Goal: Task Accomplishment & Management: Manage account settings

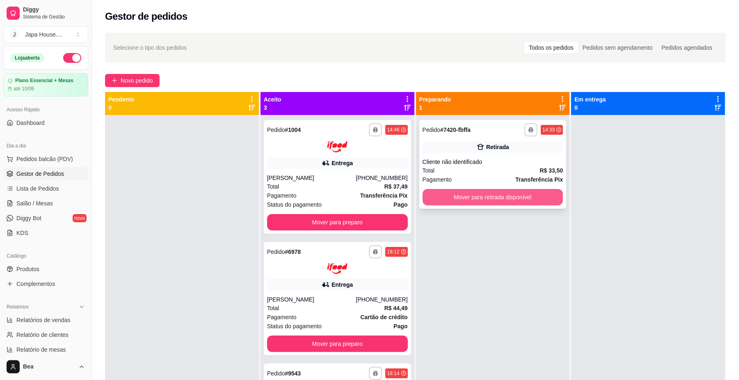
click at [496, 194] on button "Mover para retirada disponível" at bounding box center [493, 197] width 141 height 16
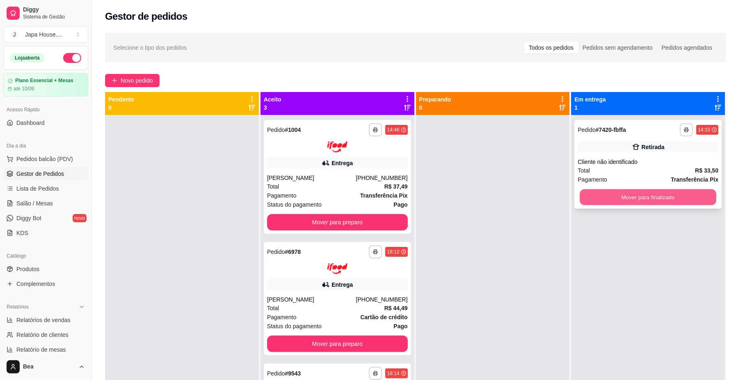
click at [580, 194] on button "Mover para finalizado" at bounding box center [648, 197] width 136 height 16
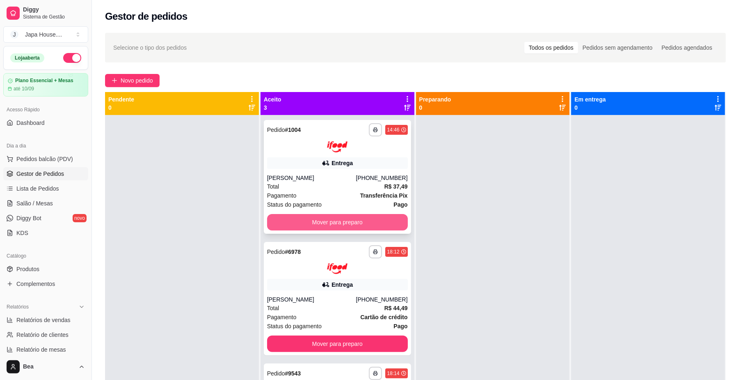
click at [360, 219] on button "Mover para preparo" at bounding box center [337, 222] width 141 height 16
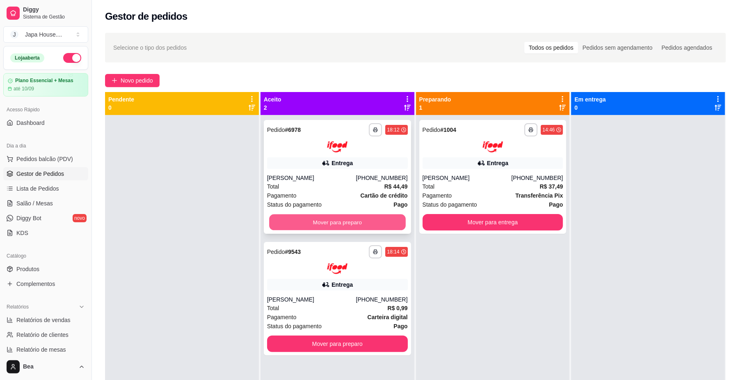
click at [360, 219] on button "Mover para preparo" at bounding box center [337, 222] width 136 height 16
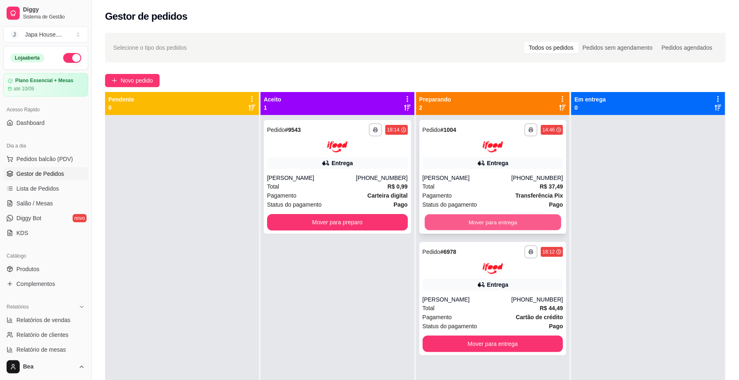
click at [479, 216] on button "Mover para entrega" at bounding box center [493, 222] width 136 height 16
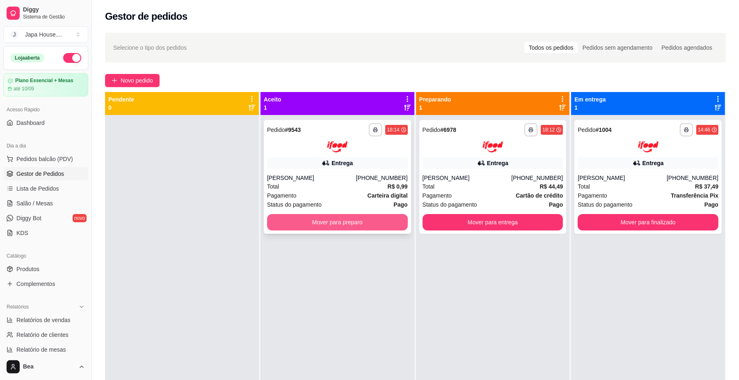
click at [378, 221] on button "Mover para preparo" at bounding box center [337, 222] width 141 height 16
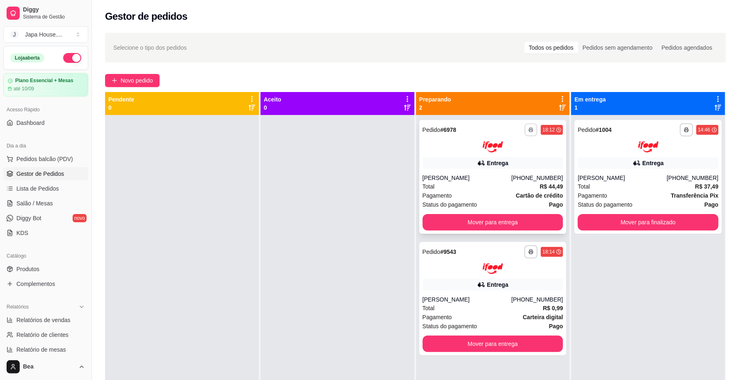
click at [529, 128] on button "button" at bounding box center [531, 129] width 13 height 13
click at [518, 173] on button "IMPRESSORA" at bounding box center [503, 174] width 57 height 13
click at [525, 133] on button "button" at bounding box center [531, 129] width 13 height 13
click at [516, 174] on button "IMPRESSORA" at bounding box center [503, 174] width 57 height 13
click at [529, 249] on icon "button" at bounding box center [531, 251] width 5 height 5
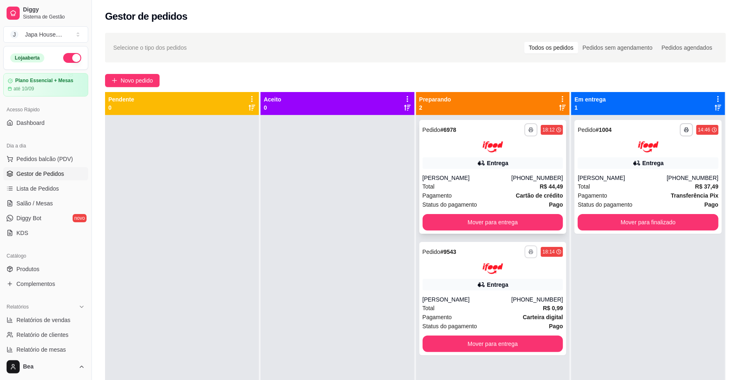
click at [529, 128] on icon "button" at bounding box center [531, 129] width 5 height 5
click at [516, 173] on button "IMPRESSORA" at bounding box center [503, 174] width 57 height 13
click at [529, 249] on icon "button" at bounding box center [531, 251] width 5 height 5
drag, startPoint x: 513, startPoint y: 291, endPoint x: 506, endPoint y: 295, distance: 7.9
click at [485, 298] on button "IMPRESSORA" at bounding box center [504, 296] width 60 height 13
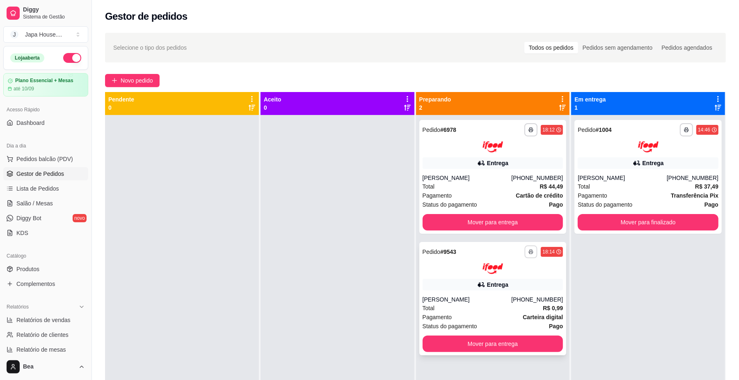
click at [529, 251] on icon "button" at bounding box center [531, 251] width 5 height 5
click at [507, 296] on button "IMPRESSORA" at bounding box center [504, 296] width 60 height 13
click at [529, 252] on icon "button" at bounding box center [531, 251] width 5 height 5
click at [504, 293] on button "IMPRESSORA" at bounding box center [504, 296] width 60 height 13
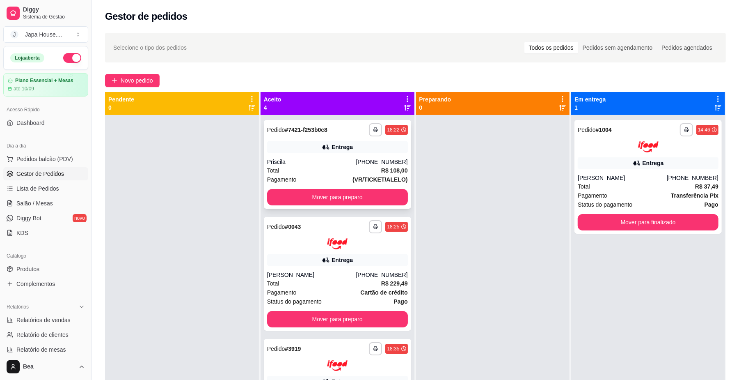
click at [376, 162] on div "[PHONE_NUMBER]" at bounding box center [382, 162] width 52 height 8
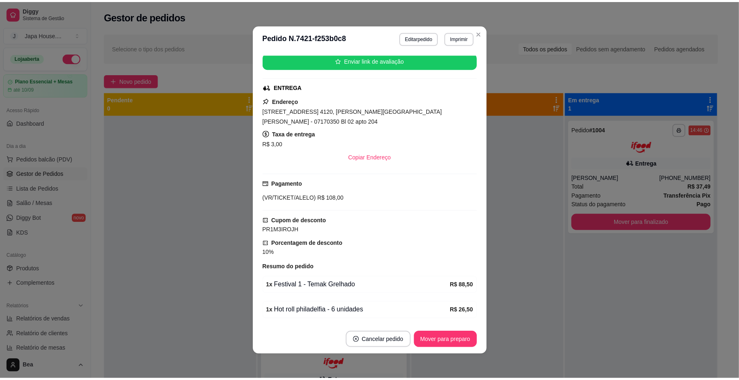
scroll to position [186, 0]
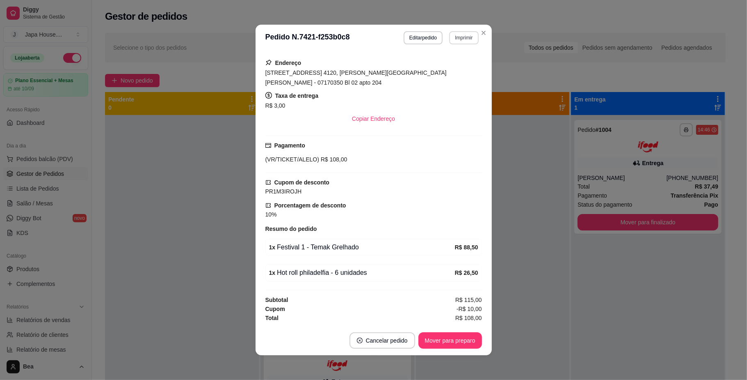
click at [465, 38] on button "Imprimir" at bounding box center [463, 37] width 29 height 13
click at [458, 85] on button "IMPRESSORA" at bounding box center [445, 82] width 57 height 13
click at [452, 340] on button "Mover para preparo" at bounding box center [451, 340] width 64 height 16
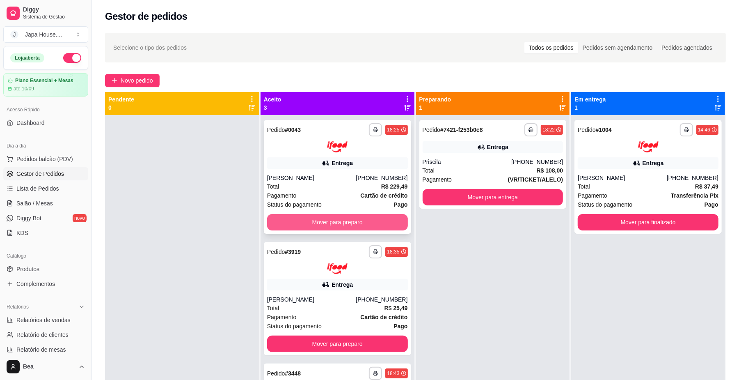
click at [373, 218] on button "Mover para preparo" at bounding box center [337, 222] width 141 height 16
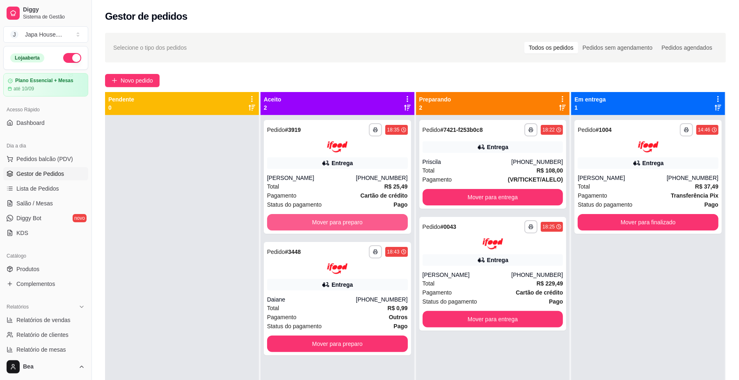
click at [373, 218] on button "Mover para preparo" at bounding box center [337, 222] width 141 height 16
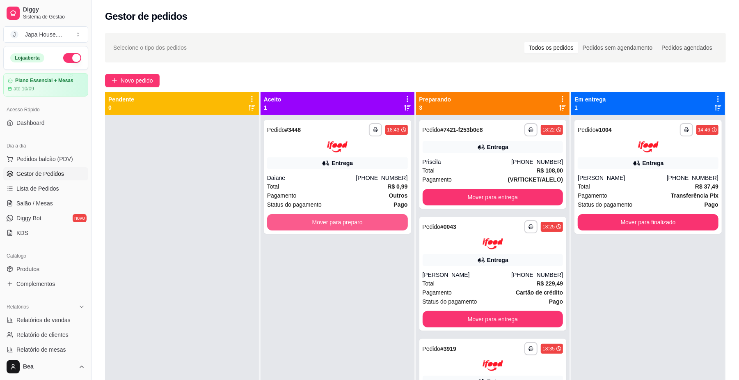
click at [373, 218] on button "Mover para preparo" at bounding box center [337, 222] width 141 height 16
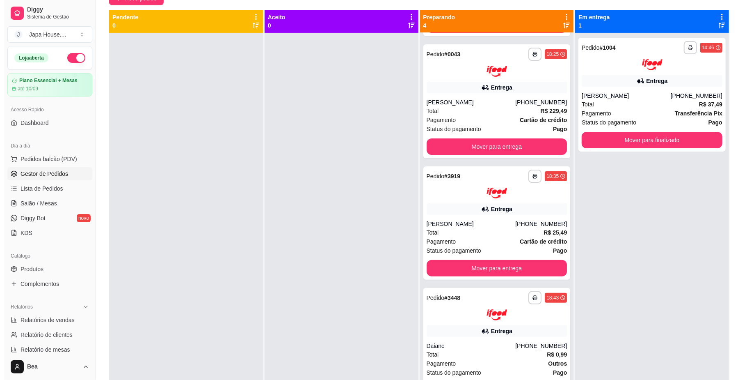
scroll to position [64, 0]
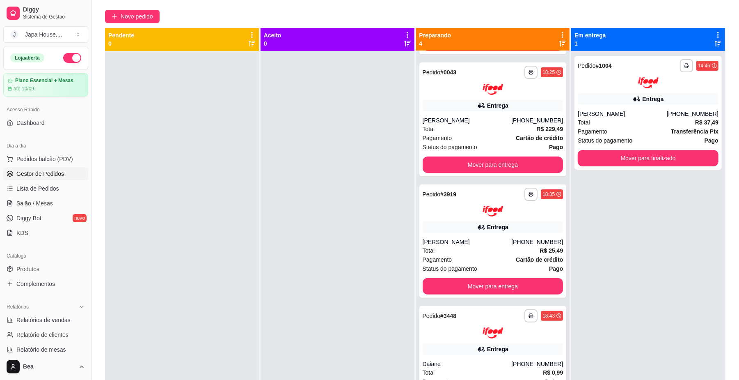
click at [452, 345] on div "Entrega" at bounding box center [493, 348] width 141 height 11
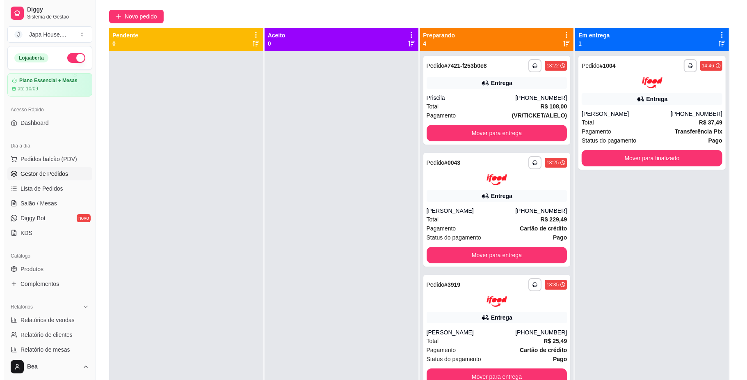
scroll to position [90, 0]
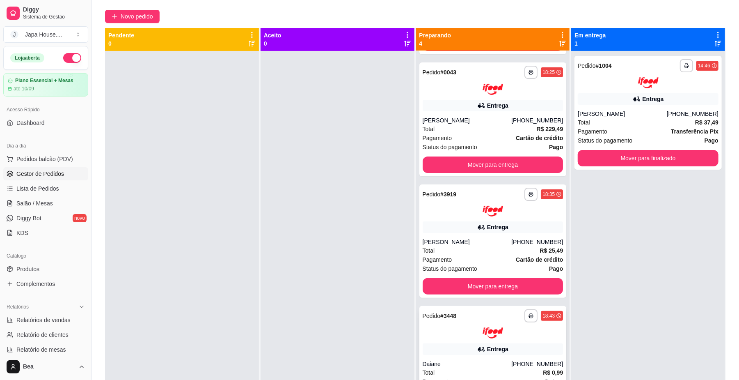
click at [516, 352] on div "Entrega" at bounding box center [493, 348] width 141 height 11
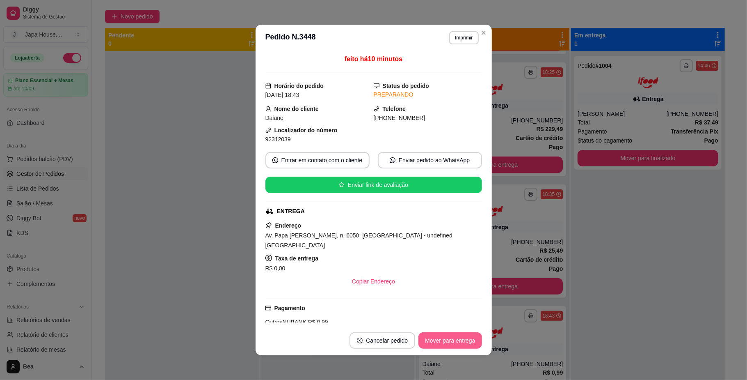
click at [454, 339] on button "Mover para entrega" at bounding box center [450, 340] width 63 height 16
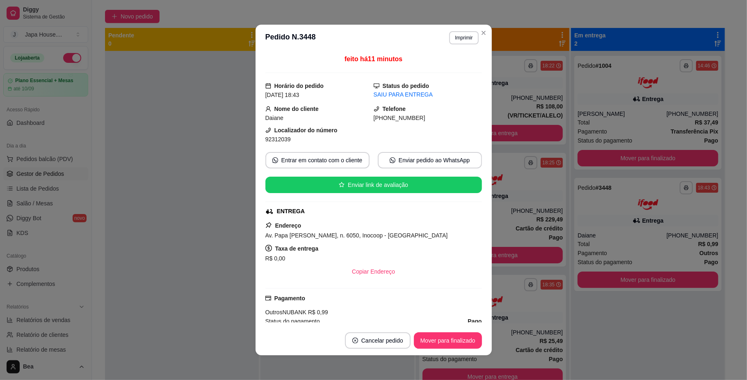
scroll to position [0, 0]
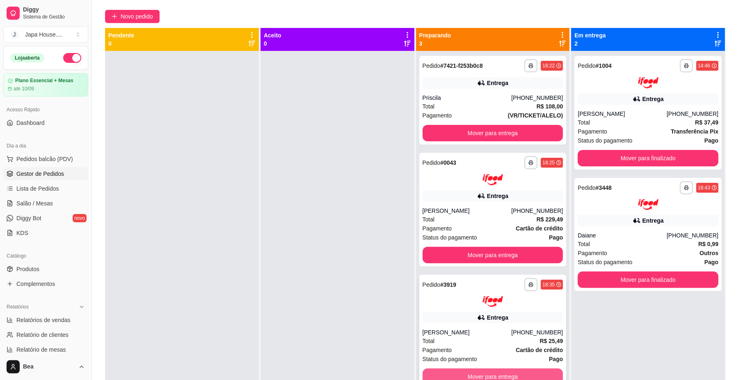
click at [506, 375] on button "Mover para entrega" at bounding box center [493, 376] width 141 height 16
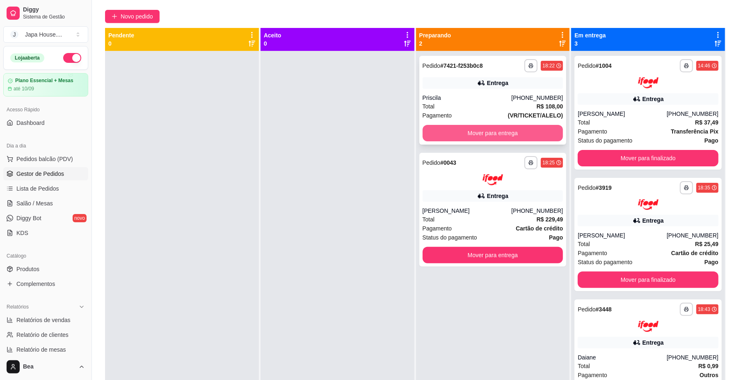
click at [520, 135] on button "Mover para entrega" at bounding box center [493, 133] width 141 height 16
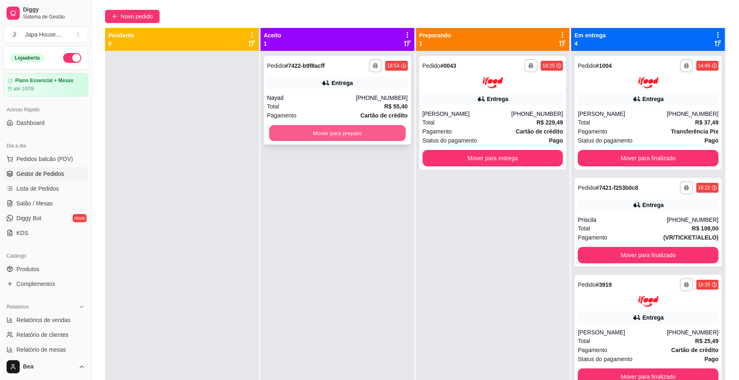
click at [393, 132] on button "Mover para preparo" at bounding box center [337, 133] width 136 height 16
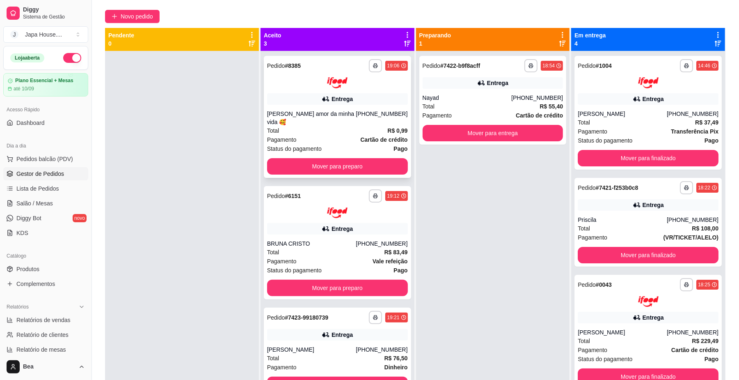
click at [373, 158] on button "Mover para preparo" at bounding box center [337, 166] width 141 height 16
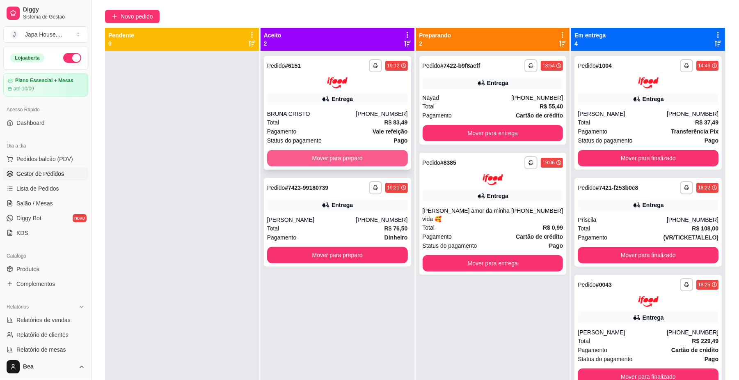
click at [374, 156] on button "Mover para preparo" at bounding box center [337, 158] width 141 height 16
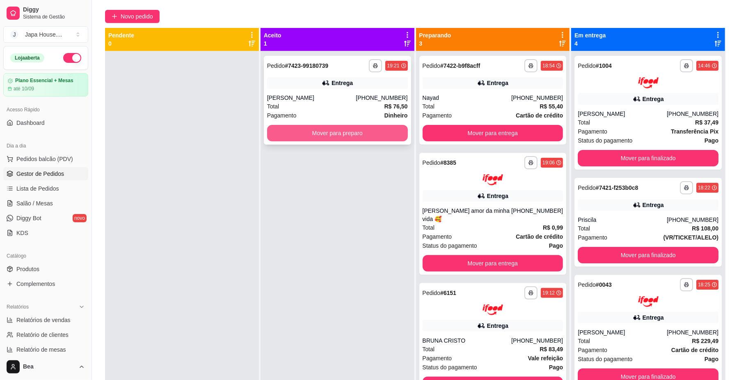
click at [371, 132] on button "Mover para preparo" at bounding box center [337, 133] width 141 height 16
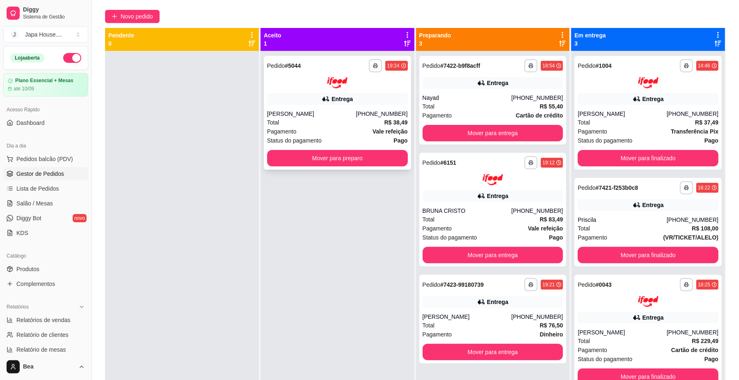
click at [365, 148] on div "**********" at bounding box center [337, 113] width 147 height 114
click at [376, 162] on button "Mover para preparo" at bounding box center [337, 158] width 141 height 16
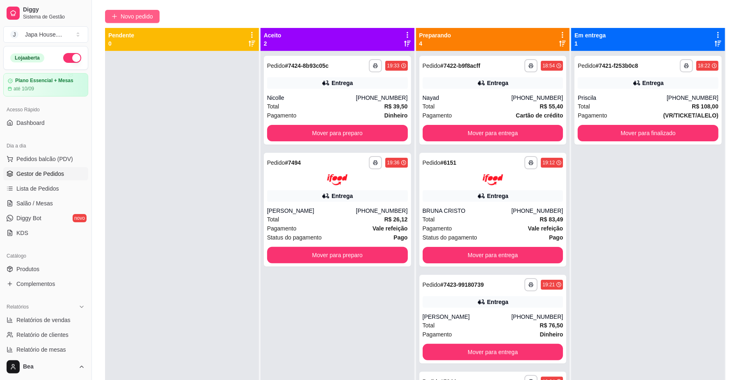
click at [123, 11] on button "Novo pedido" at bounding box center [132, 16] width 55 height 13
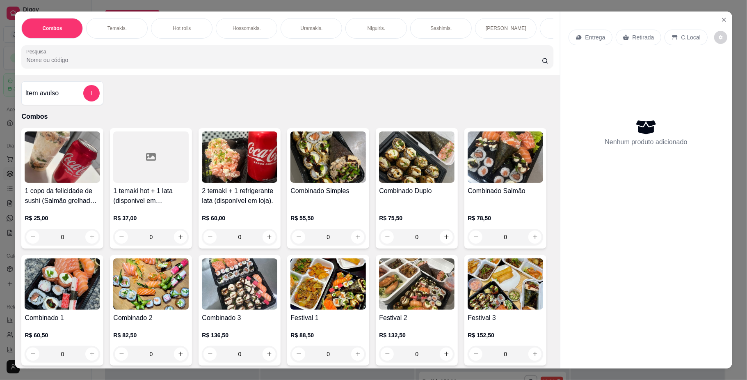
scroll to position [0, 465]
click at [311, 28] on div "Yakisoba" at bounding box center [300, 28] width 62 height 21
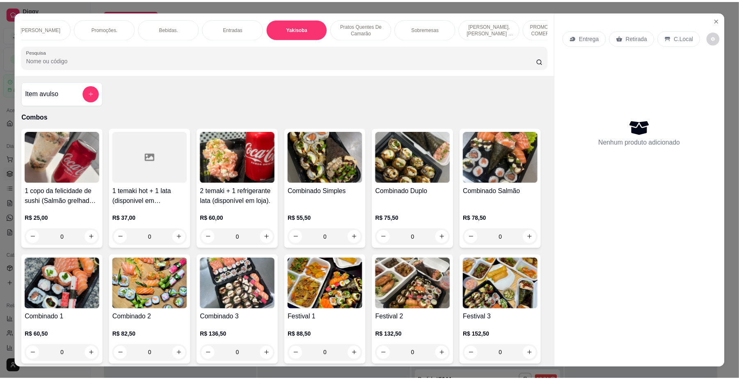
scroll to position [15, 0]
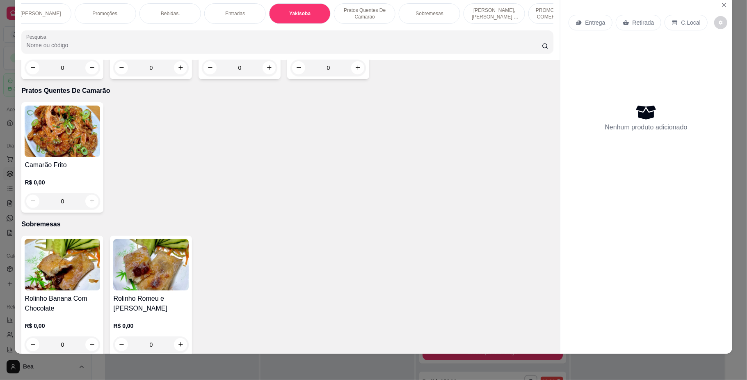
click at [353, 76] on div "0" at bounding box center [329, 68] width 76 height 16
click at [723, 4] on icon "Close" at bounding box center [724, 4] width 3 height 3
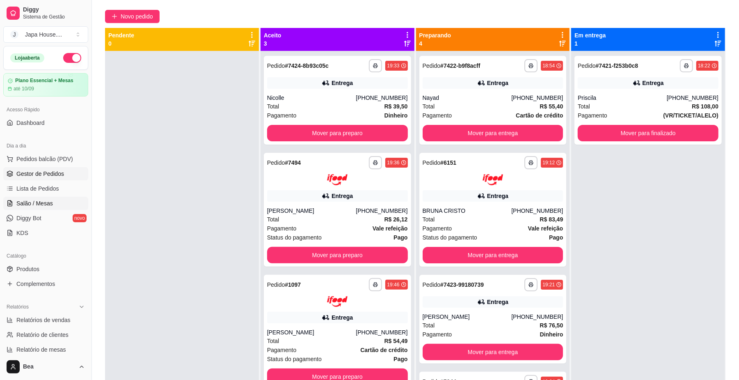
click at [42, 206] on span "Salão / Mesas" at bounding box center [34, 203] width 37 height 8
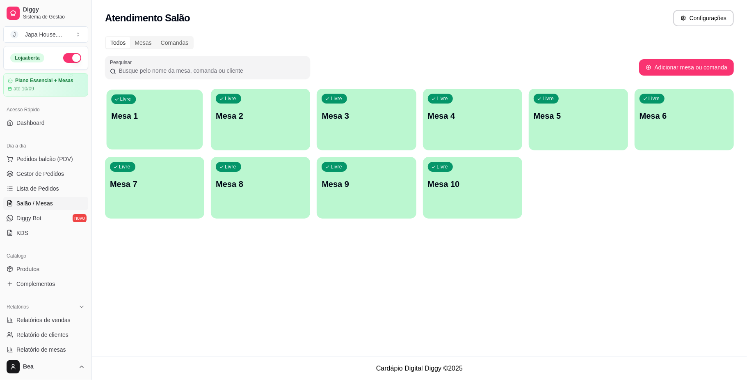
click at [159, 111] on p "Mesa 1" at bounding box center [154, 115] width 87 height 11
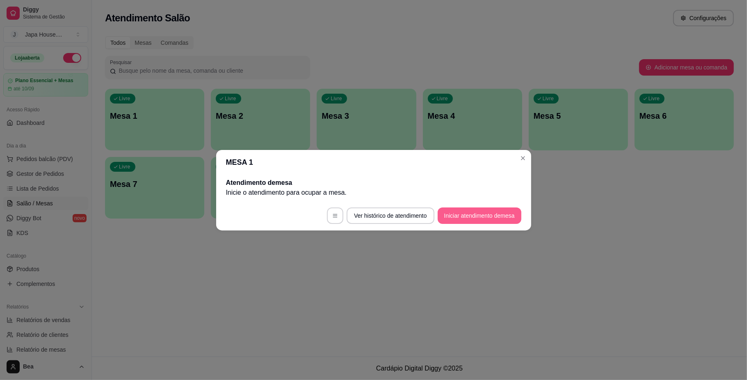
click at [470, 218] on button "Iniciar atendimento de mesa" at bounding box center [480, 215] width 84 height 16
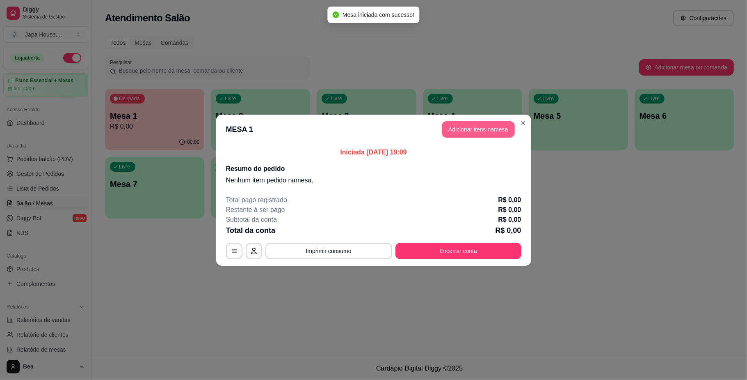
click at [489, 128] on button "Adicionar itens na mesa" at bounding box center [478, 129] width 73 height 16
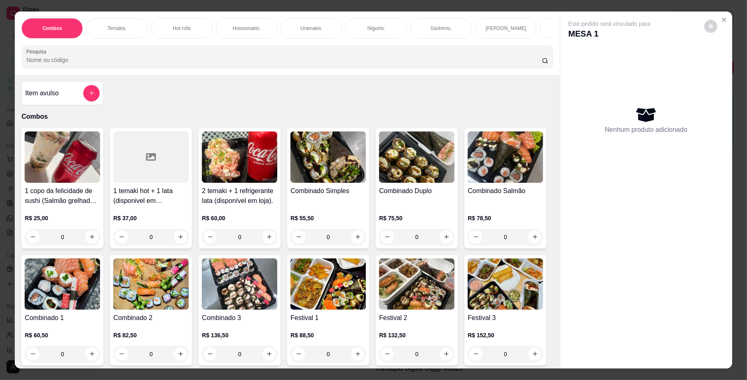
scroll to position [0, 465]
click at [309, 31] on div "Yakisoba" at bounding box center [300, 28] width 62 height 21
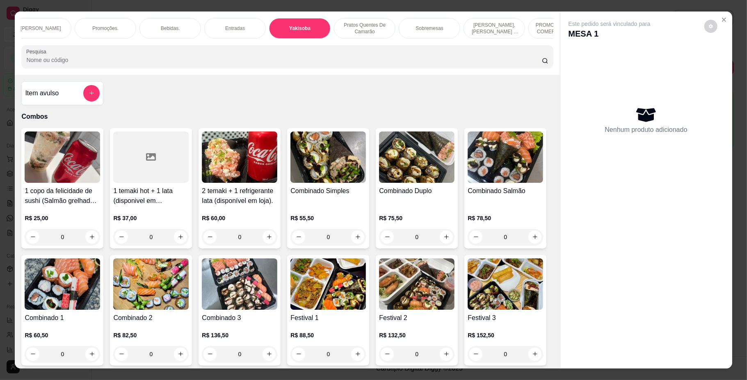
scroll to position [15, 0]
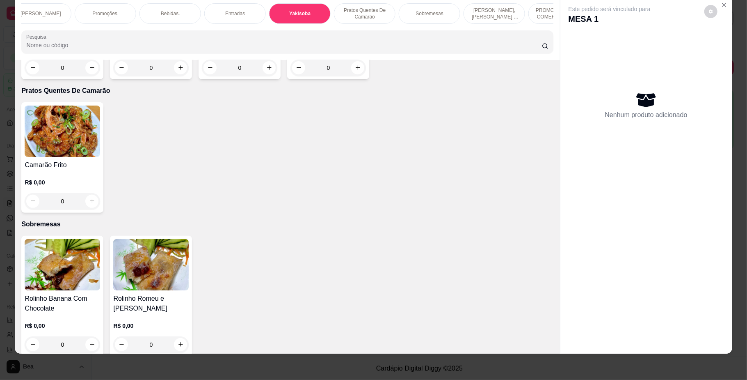
click at [353, 76] on div "0" at bounding box center [329, 68] width 76 height 16
click at [353, 185] on div "Padrão 2 R$ 36,50" at bounding box center [374, 181] width 218 height 27
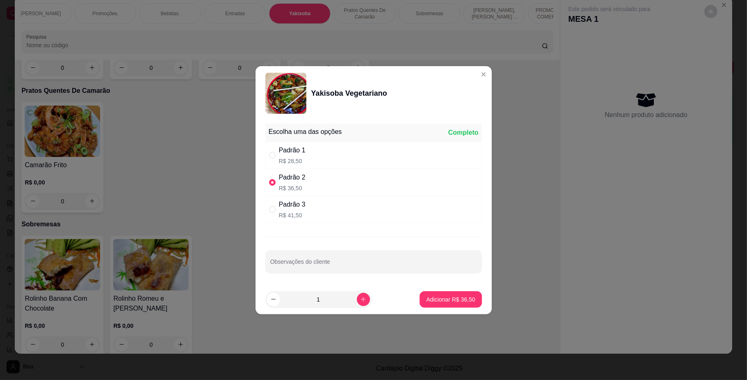
click at [339, 204] on div "Padrão 3 R$ 41,50" at bounding box center [374, 209] width 217 height 27
radio input "false"
radio input "true"
click at [441, 294] on button "Adicionar R$ 41,50" at bounding box center [451, 299] width 62 height 16
type input "1"
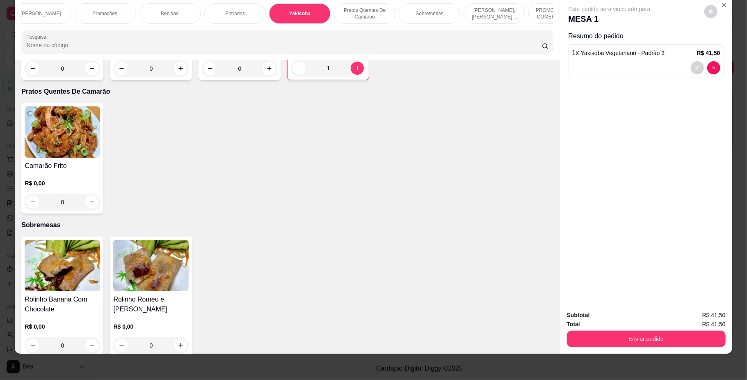
click at [172, 8] on div "Bebidas." at bounding box center [171, 13] width 62 height 21
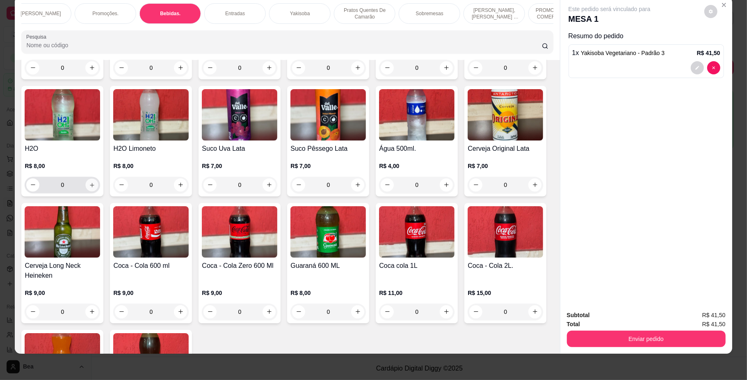
click at [99, 191] on button "increase-product-quantity" at bounding box center [92, 184] width 13 height 13
type input "1"
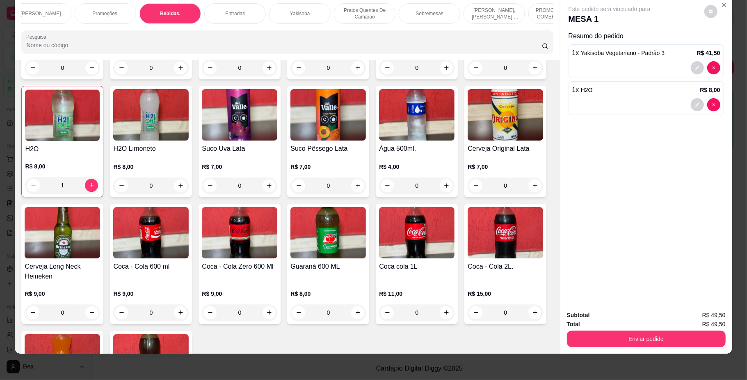
click at [421, 16] on p "Sobremesas" at bounding box center [430, 13] width 28 height 7
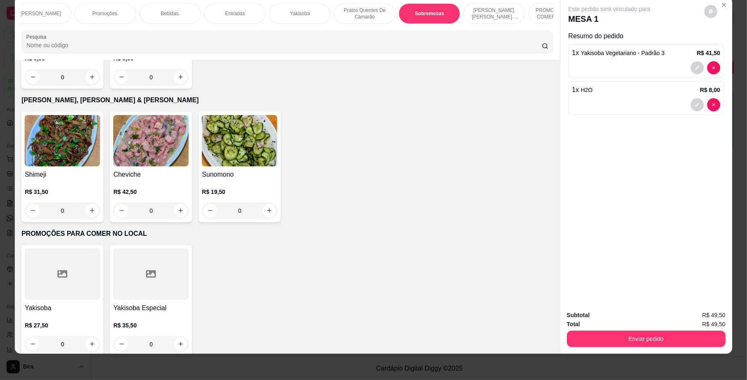
click at [177, 85] on div "0" at bounding box center [151, 77] width 76 height 16
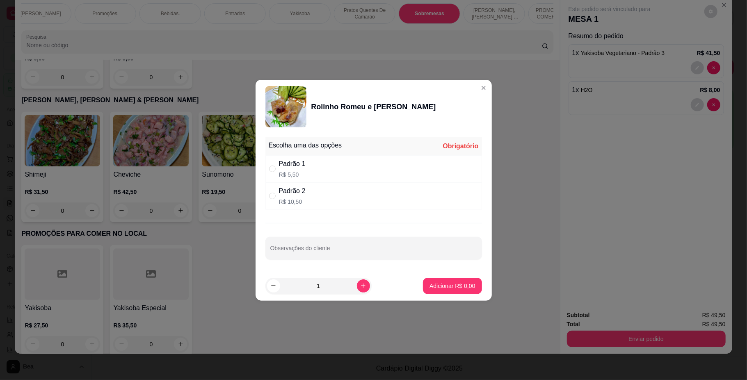
click at [327, 202] on div "Padrão 2 R$ 10,50" at bounding box center [374, 195] width 217 height 27
radio input "true"
click at [466, 280] on button "Adicionar R$ 10,50" at bounding box center [451, 285] width 62 height 16
type input "1"
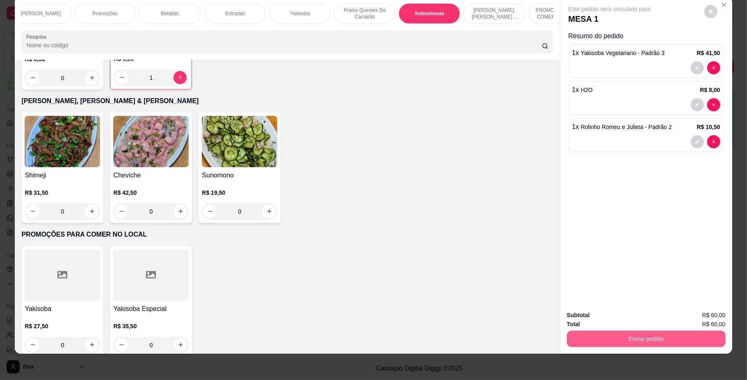
click at [660, 337] on button "Enviar pedido" at bounding box center [646, 338] width 159 height 16
click at [651, 318] on button "Não registrar e enviar pedido" at bounding box center [618, 318] width 83 height 15
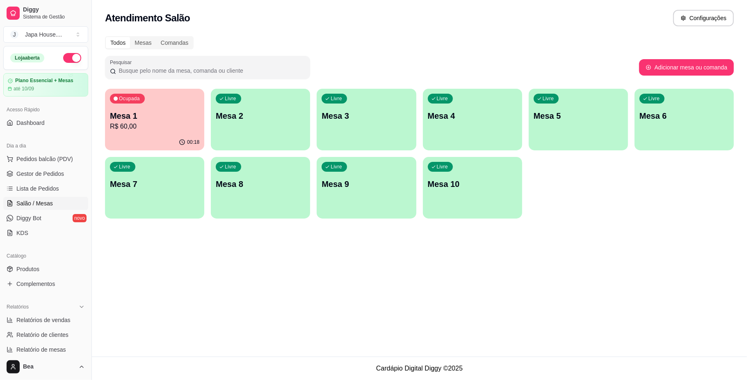
click at [170, 121] on p "Mesa 1" at bounding box center [154, 115] width 89 height 11
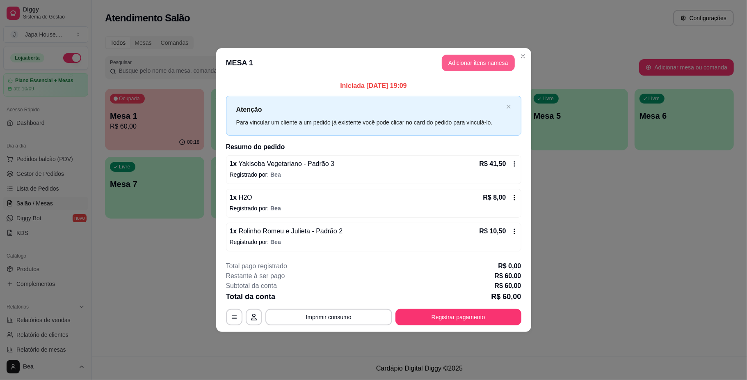
click at [475, 62] on button "Adicionar itens na mesa" at bounding box center [478, 63] width 73 height 16
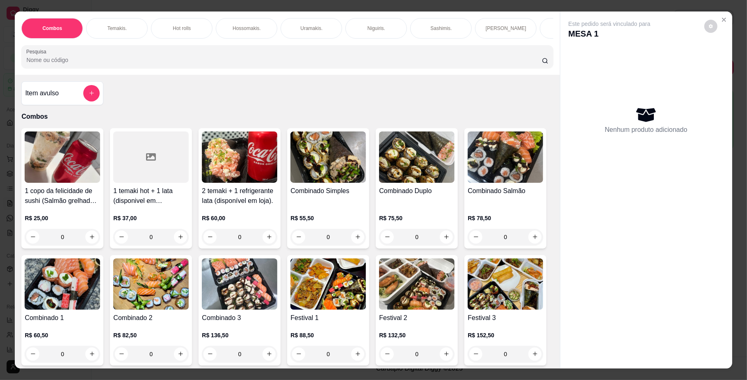
scroll to position [0, 286]
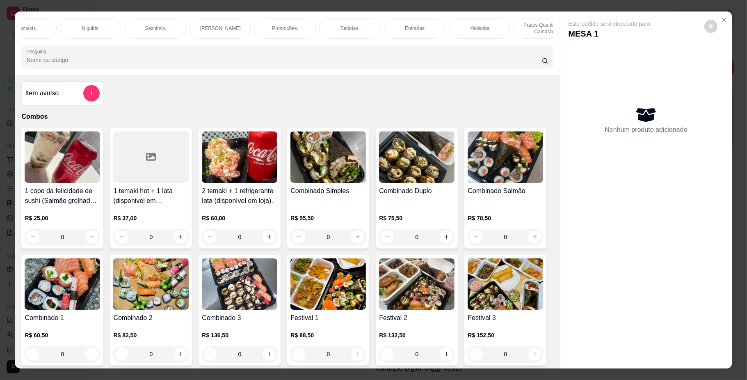
click at [406, 30] on p "Entradas" at bounding box center [415, 28] width 20 height 7
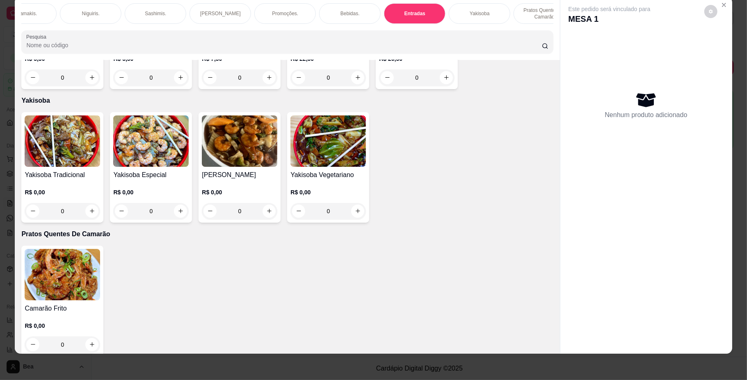
click at [176, 86] on div "0" at bounding box center [151, 77] width 76 height 16
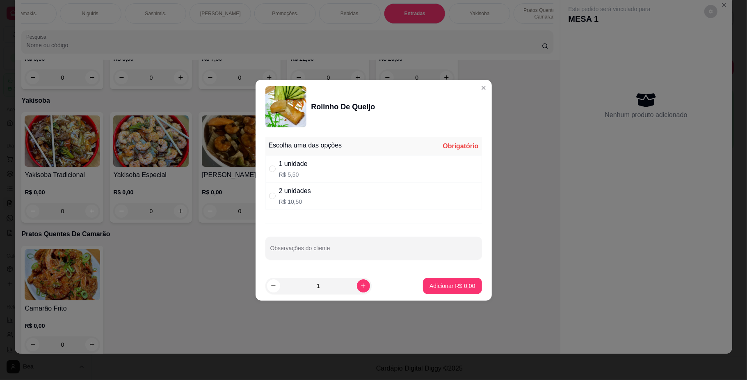
click at [300, 201] on p "R$ 10,50" at bounding box center [295, 201] width 32 height 8
radio input "true"
click at [452, 282] on p "Adicionar R$ 10,50" at bounding box center [451, 286] width 48 height 8
type input "1"
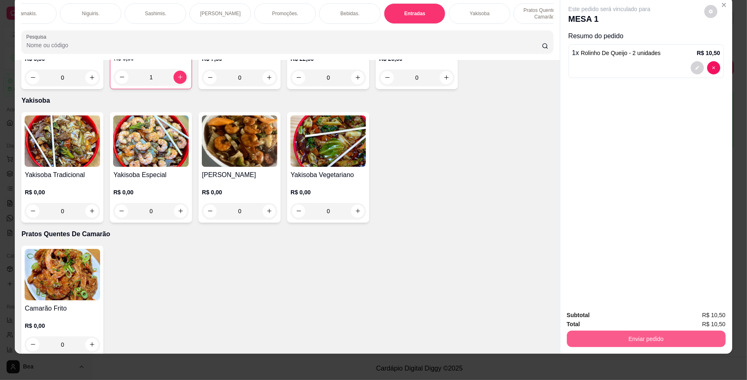
click at [661, 344] on button "Enviar pedido" at bounding box center [646, 338] width 159 height 16
click at [647, 318] on button "Não registrar e enviar pedido" at bounding box center [618, 319] width 85 height 16
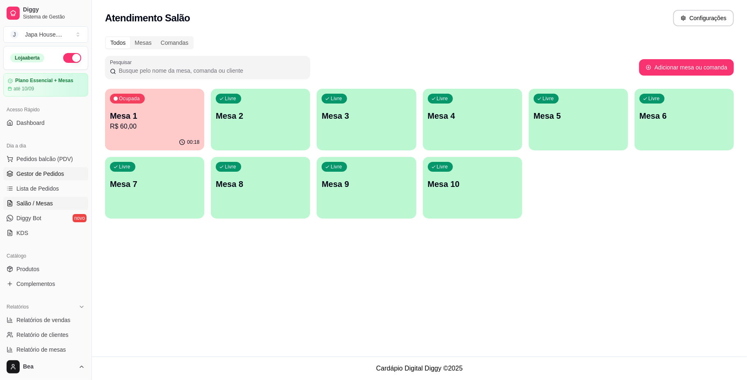
click at [22, 176] on span "Gestor de Pedidos" at bounding box center [40, 174] width 48 height 8
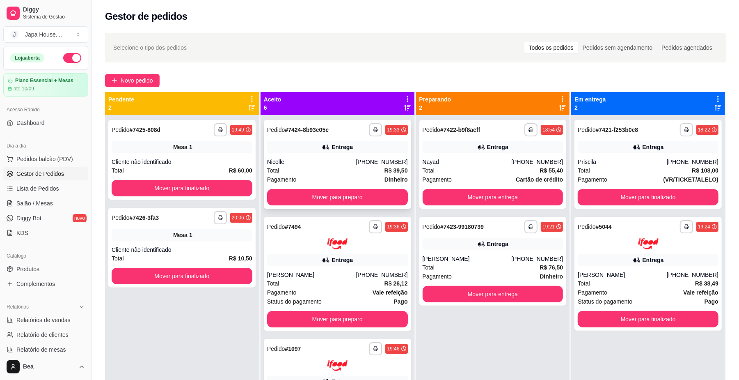
click at [381, 196] on button "Mover para preparo" at bounding box center [337, 197] width 141 height 16
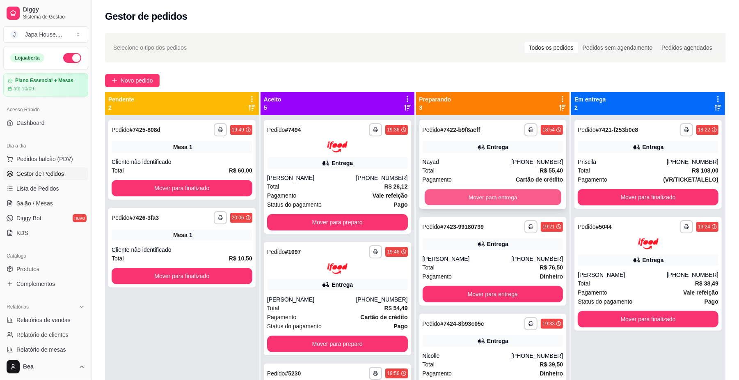
click at [465, 193] on button "Mover para entrega" at bounding box center [493, 197] width 136 height 16
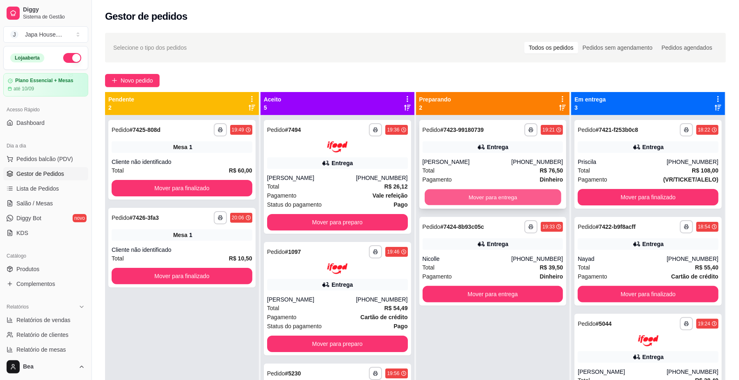
click at [466, 193] on button "Mover para entrega" at bounding box center [493, 197] width 136 height 16
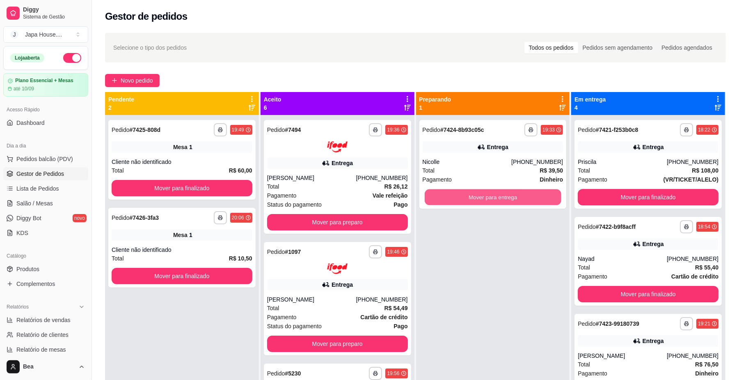
click at [466, 193] on button "Mover para entrega" at bounding box center [493, 197] width 136 height 16
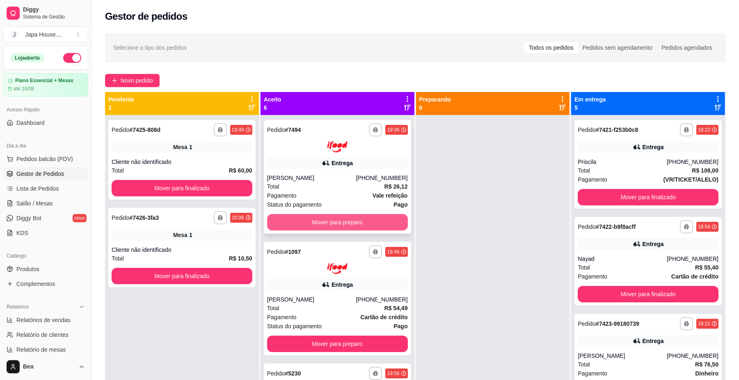
click at [380, 220] on button "Mover para preparo" at bounding box center [337, 222] width 141 height 16
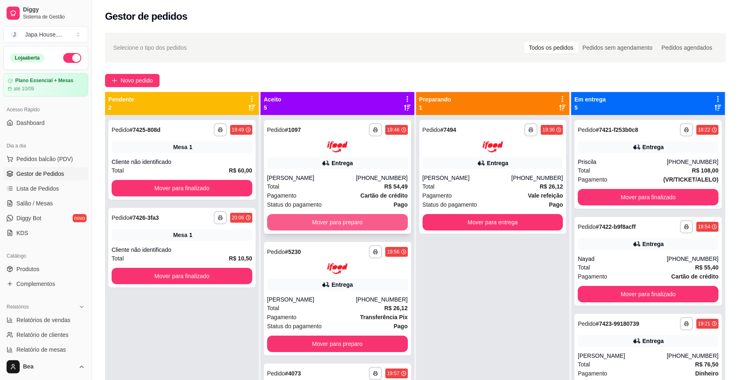
click at [380, 222] on button "Mover para preparo" at bounding box center [337, 222] width 141 height 16
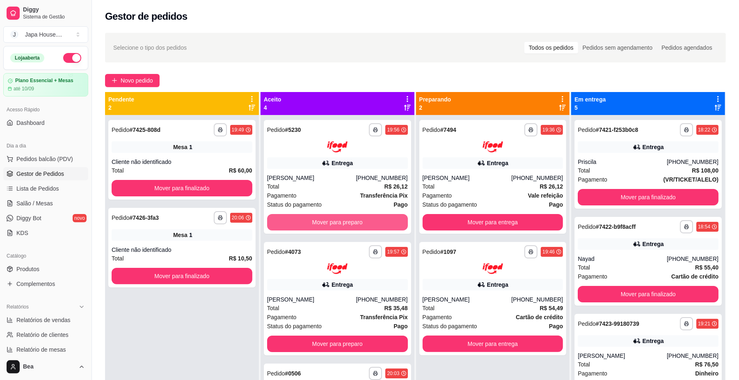
click at [380, 222] on button "Mover para preparo" at bounding box center [337, 222] width 141 height 16
click at [380, 222] on button "Mover para preparo" at bounding box center [337, 222] width 136 height 16
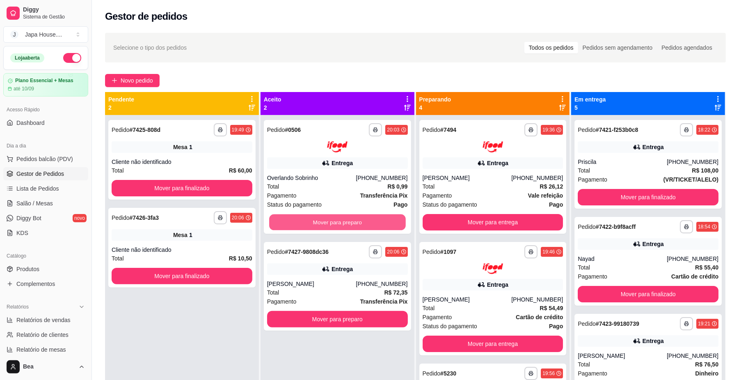
click at [380, 222] on button "Mover para preparo" at bounding box center [337, 222] width 136 height 16
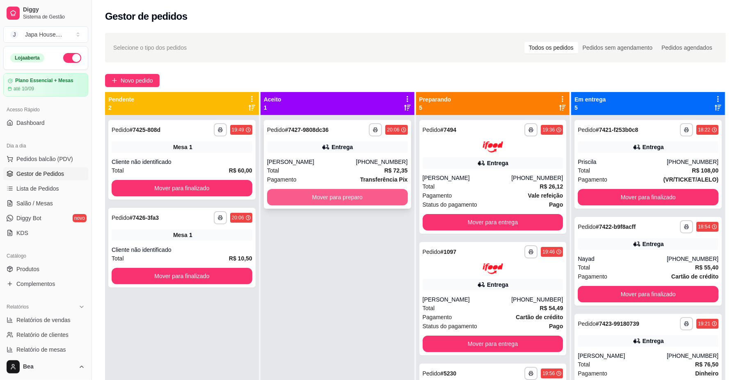
click at [369, 195] on button "Mover para preparo" at bounding box center [337, 197] width 141 height 16
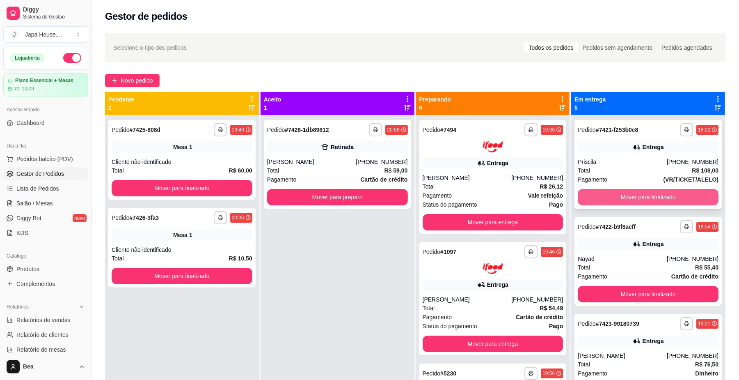
click at [639, 197] on button "Mover para finalizado" at bounding box center [648, 197] width 141 height 16
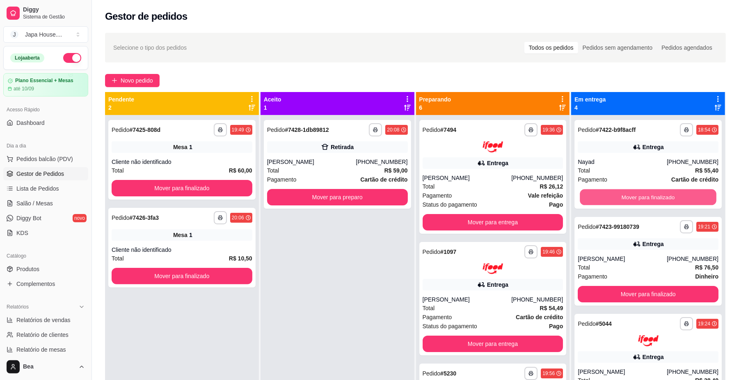
click at [639, 197] on button "Mover para finalizado" at bounding box center [648, 197] width 136 height 16
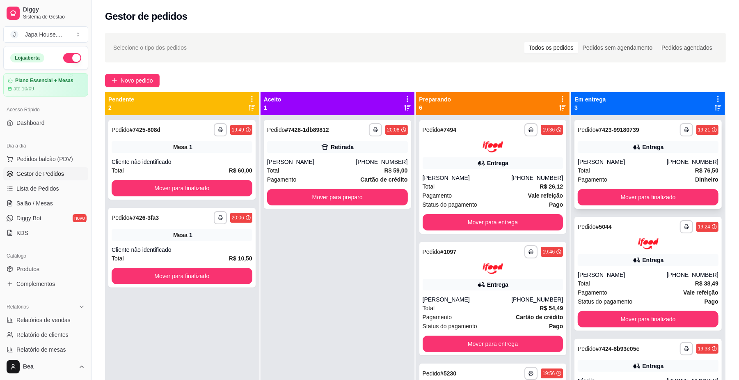
click at [639, 160] on div "[PERSON_NAME]" at bounding box center [622, 162] width 89 height 8
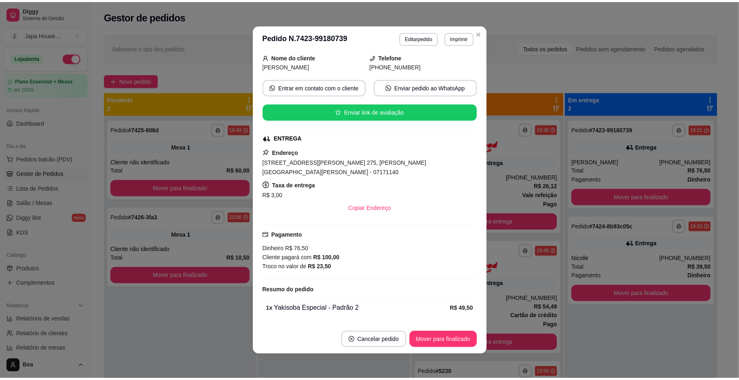
scroll to position [191, 0]
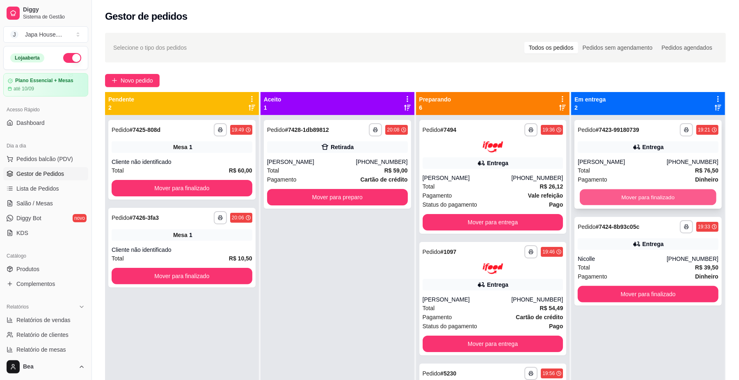
click at [682, 191] on button "Mover para finalizado" at bounding box center [648, 197] width 136 height 16
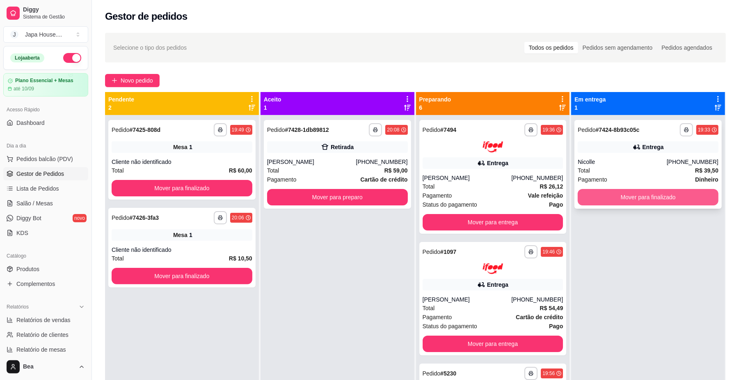
click at [682, 194] on button "Mover para finalizado" at bounding box center [648, 197] width 141 height 16
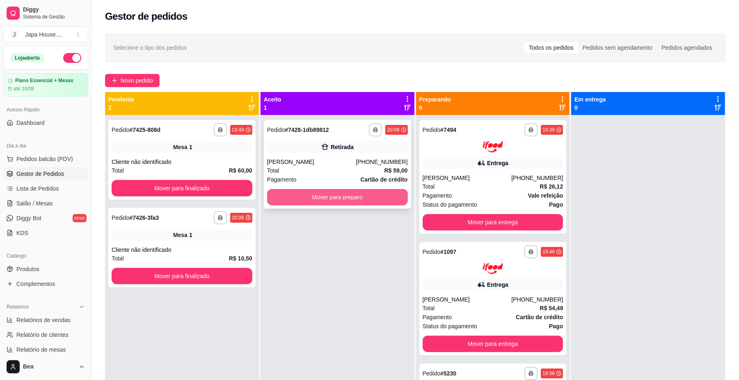
click at [337, 201] on button "Mover para preparo" at bounding box center [337, 197] width 141 height 16
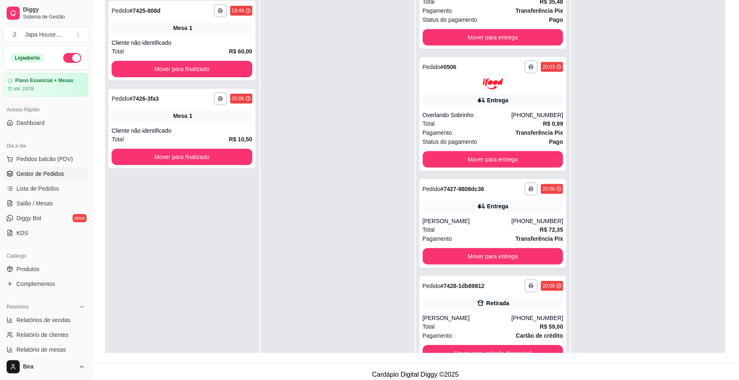
scroll to position [117, 0]
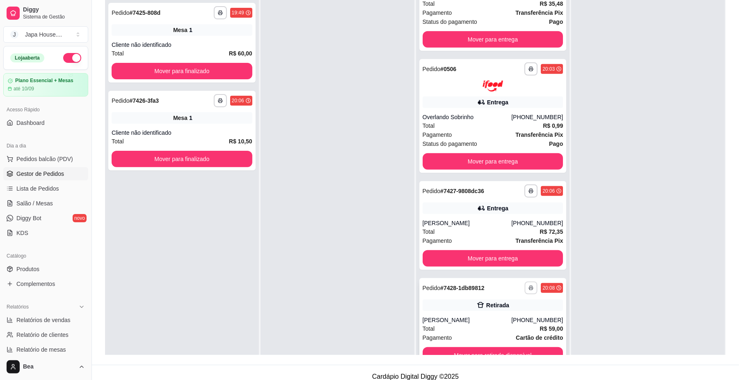
click at [525, 289] on button "button" at bounding box center [531, 287] width 13 height 13
click at [508, 331] on button "IMPRESSORA" at bounding box center [496, 332] width 60 height 13
click at [529, 287] on icon "button" at bounding box center [531, 287] width 5 height 5
click at [516, 331] on button "IMPRESSORA" at bounding box center [495, 332] width 57 height 13
click at [529, 286] on icon "button" at bounding box center [531, 287] width 5 height 5
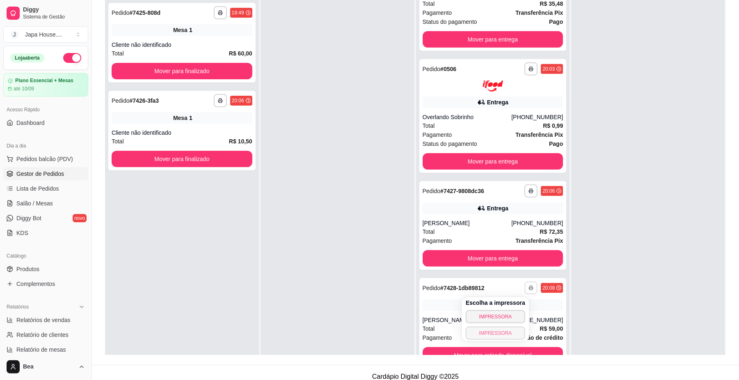
click at [511, 332] on button "IMPRESSORA" at bounding box center [496, 332] width 60 height 13
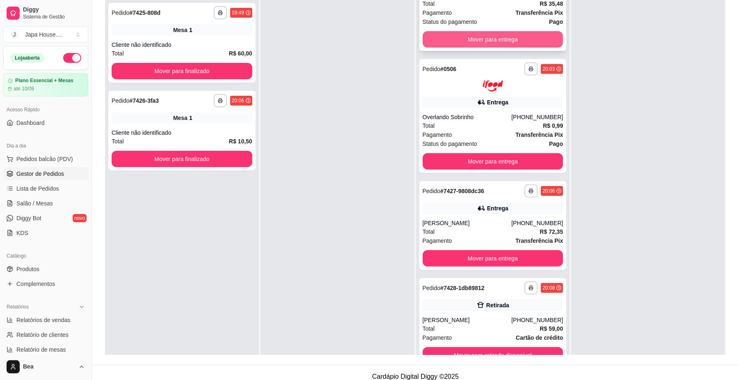
click at [473, 38] on button "Mover para entrega" at bounding box center [493, 39] width 141 height 16
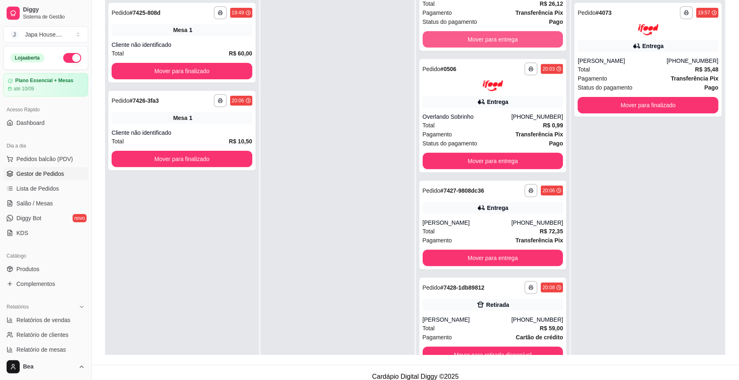
scroll to position [309, 0]
click at [473, 38] on button "Mover para entrega" at bounding box center [493, 40] width 136 height 16
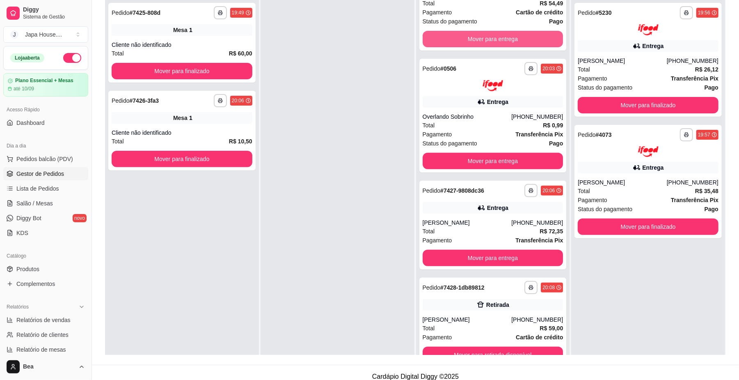
scroll to position [187, 0]
click at [473, 38] on button "Mover para entrega" at bounding box center [493, 40] width 136 height 16
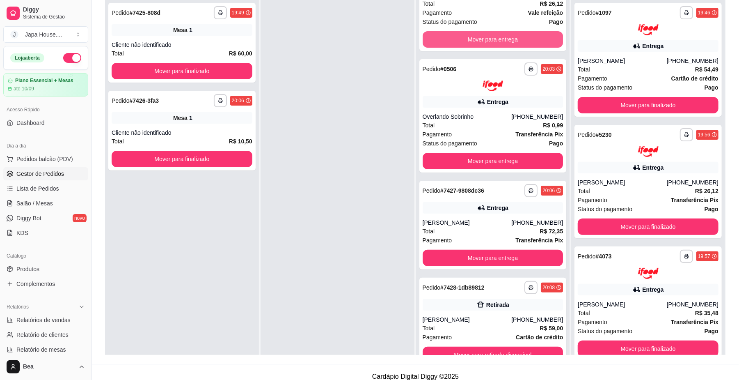
scroll to position [65, 0]
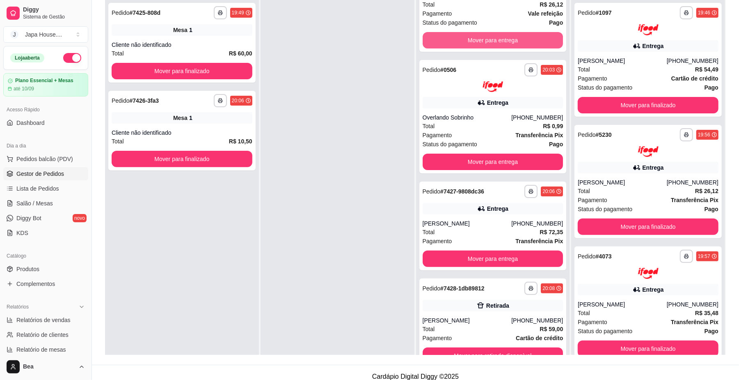
click at [473, 38] on button "Mover para entrega" at bounding box center [493, 40] width 141 height 16
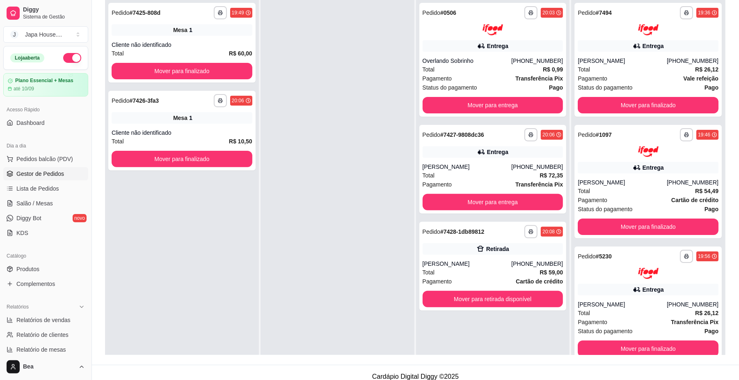
scroll to position [0, 0]
click at [495, 99] on button "Mover para entrega" at bounding box center [493, 105] width 136 height 16
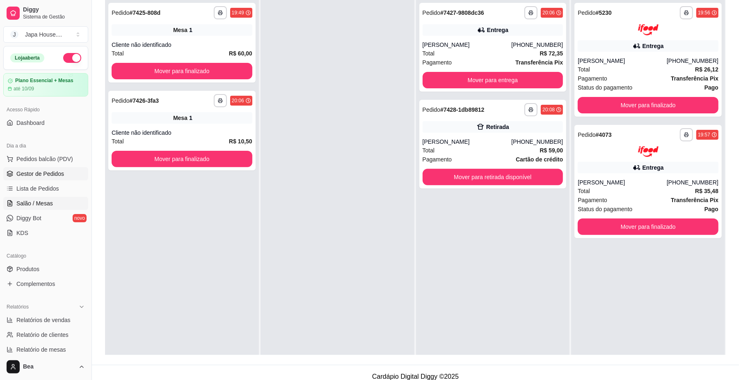
click at [44, 205] on span "Salão / Mesas" at bounding box center [34, 203] width 37 height 8
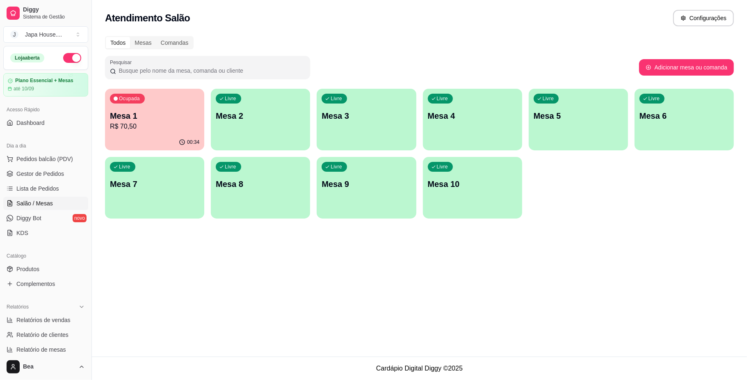
click at [172, 115] on p "Mesa 1" at bounding box center [154, 115] width 89 height 11
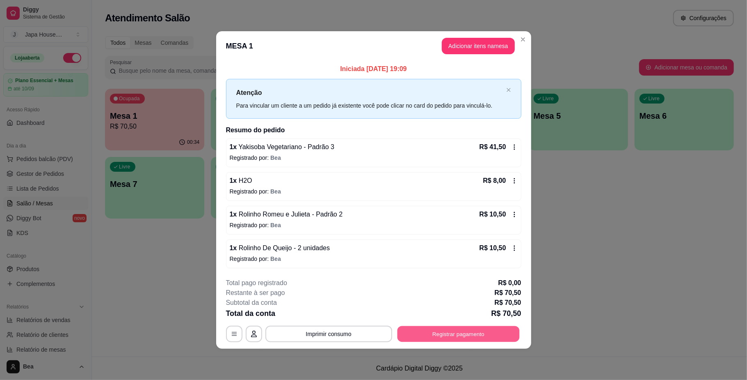
click at [461, 337] on button "Registrar pagamento" at bounding box center [458, 334] width 122 height 16
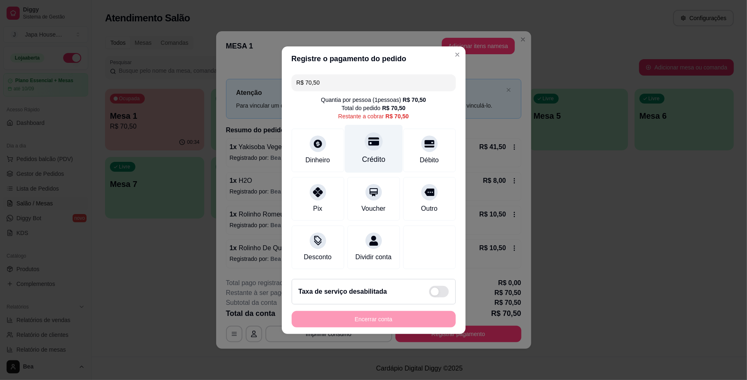
click at [365, 159] on div "Crédito" at bounding box center [373, 159] width 23 height 11
type input "R$ 0,00"
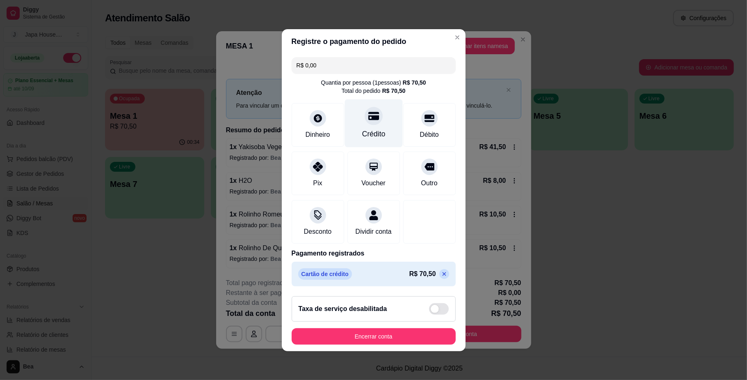
click at [369, 118] on div at bounding box center [374, 116] width 18 height 18
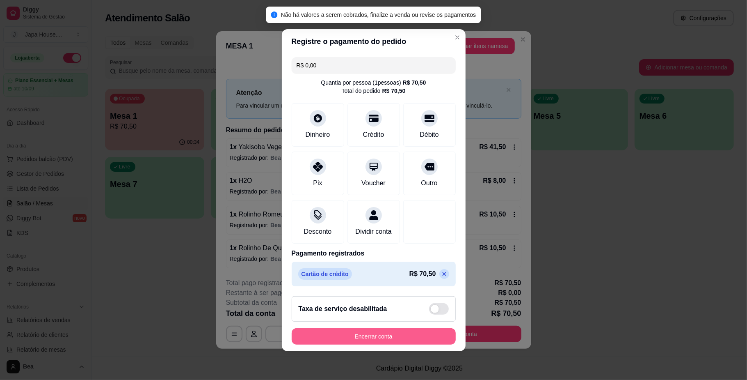
click at [389, 340] on button "Encerrar conta" at bounding box center [374, 336] width 164 height 16
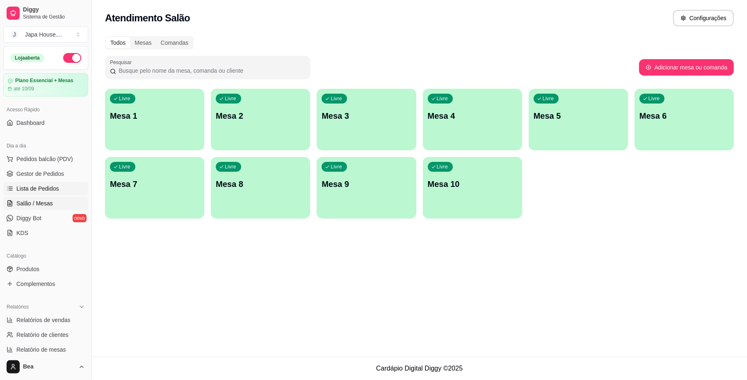
click at [41, 186] on span "Lista de Pedidos" at bounding box center [37, 188] width 43 height 8
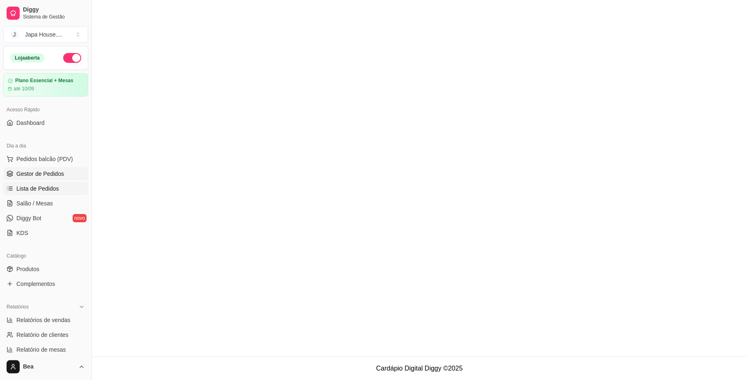
click at [55, 171] on span "Gestor de Pedidos" at bounding box center [40, 174] width 48 height 8
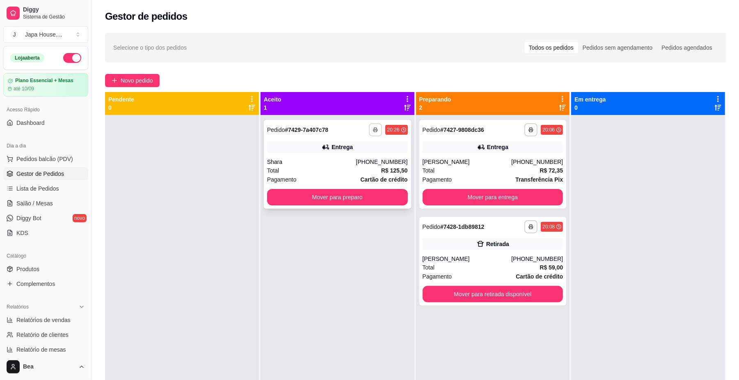
click at [375, 128] on button "button" at bounding box center [375, 129] width 13 height 13
click at [366, 176] on button "IMPRESSORA" at bounding box center [350, 174] width 57 height 13
click at [375, 128] on button "button" at bounding box center [375, 129] width 13 height 13
click at [368, 171] on button "IMPRESSORA" at bounding box center [351, 174] width 60 height 13
click at [374, 128] on icon "button" at bounding box center [375, 129] width 5 height 5
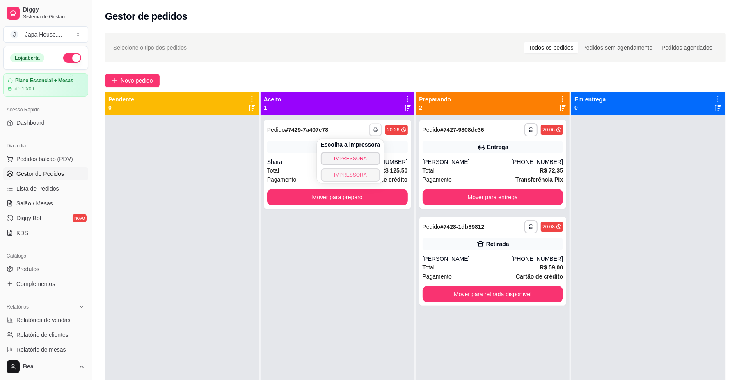
click at [367, 175] on button "IMPRESSORA" at bounding box center [351, 174] width 60 height 13
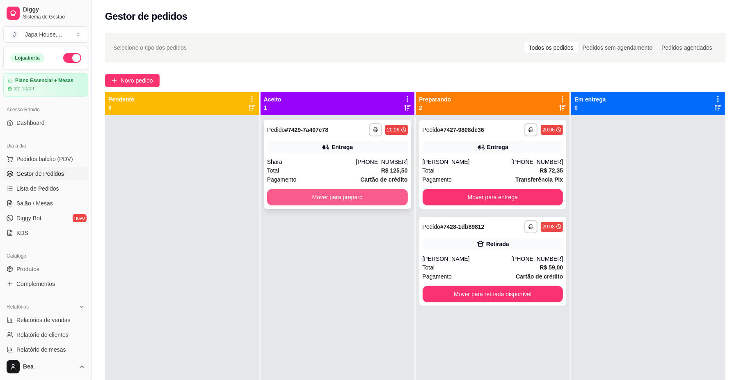
click at [371, 197] on button "Mover para preparo" at bounding box center [337, 197] width 141 height 16
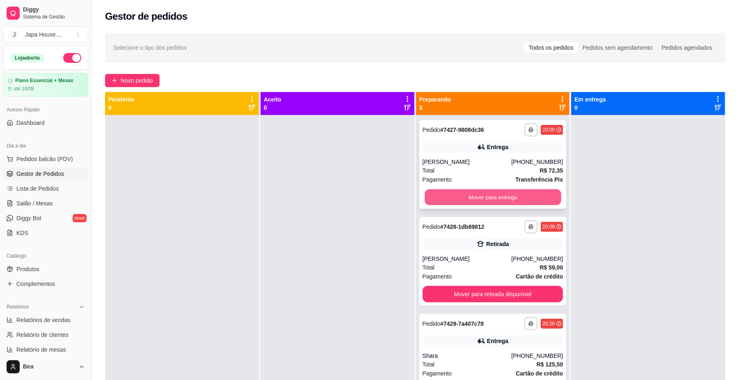
click at [503, 196] on button "Mover para entrega" at bounding box center [493, 197] width 136 height 16
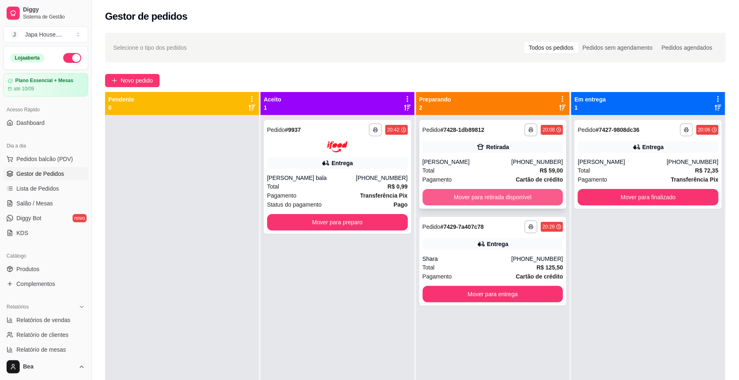
click at [510, 195] on button "Mover para retirada disponível" at bounding box center [493, 197] width 141 height 16
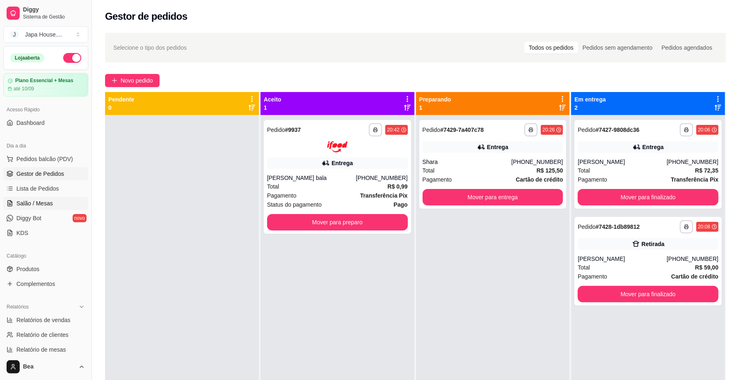
click at [33, 209] on link "Salão / Mesas" at bounding box center [45, 203] width 85 height 13
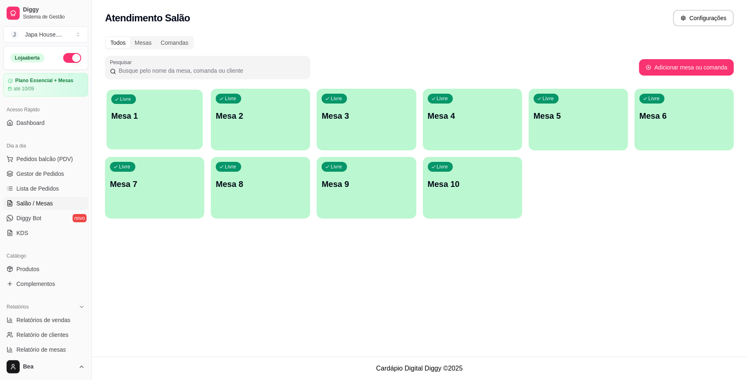
click at [184, 122] on div "Livre Mesa 1" at bounding box center [155, 114] width 96 height 50
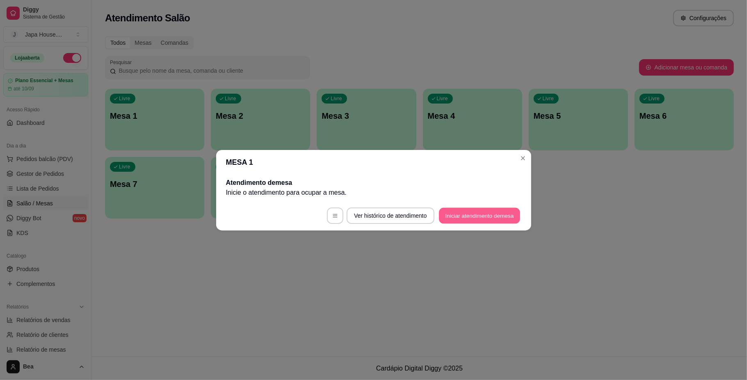
click at [514, 219] on button "Iniciar atendimento de mesa" at bounding box center [479, 215] width 81 height 16
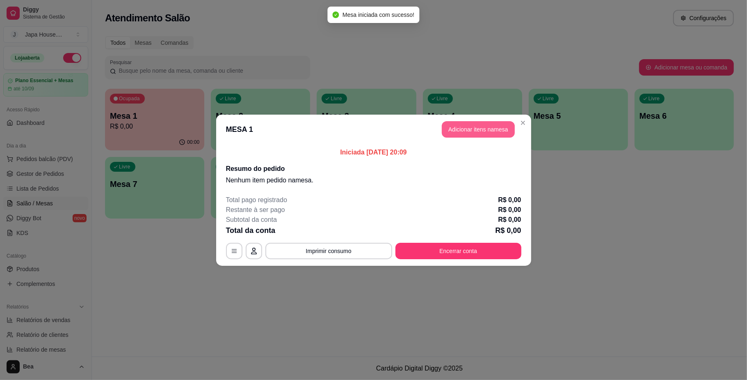
click at [484, 130] on button "Adicionar itens na mesa" at bounding box center [478, 129] width 73 height 16
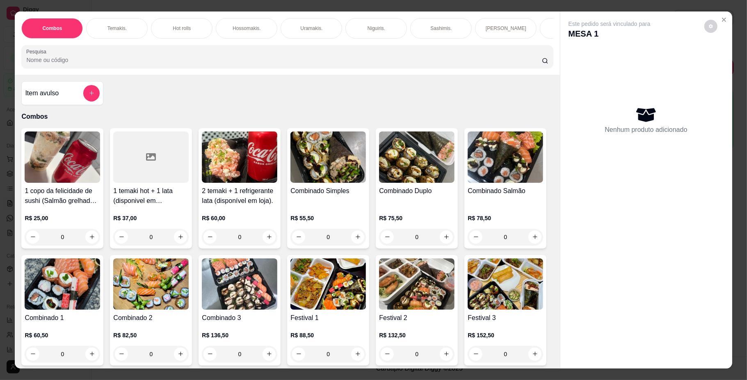
click at [99, 32] on div "Temakis." at bounding box center [117, 28] width 62 height 21
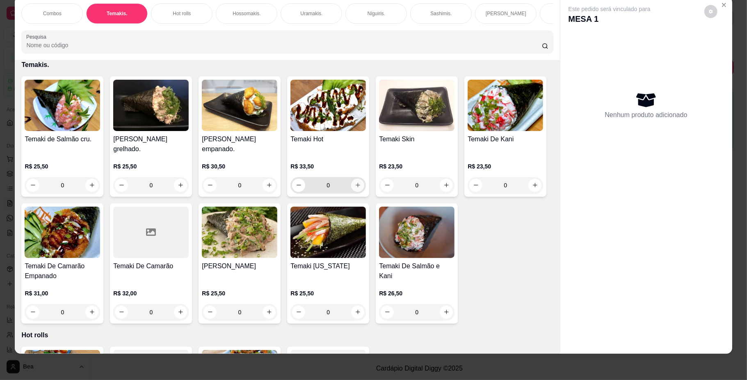
click at [358, 192] on button "increase-product-quantity" at bounding box center [357, 185] width 13 height 13
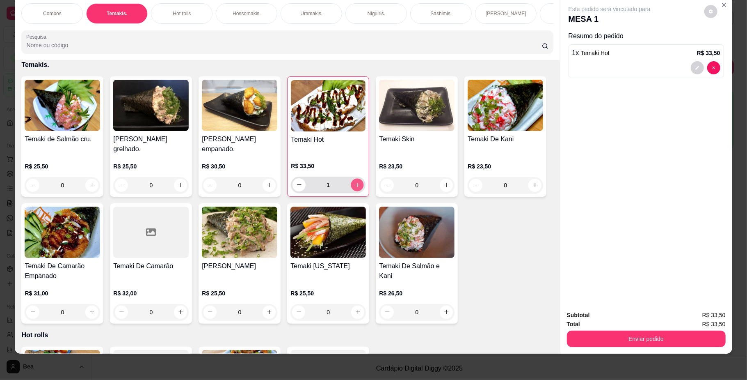
click at [355, 188] on icon "increase-product-quantity" at bounding box center [358, 184] width 6 height 6
type input "3"
click at [233, 13] on p "Hossomakis." at bounding box center [247, 13] width 28 height 7
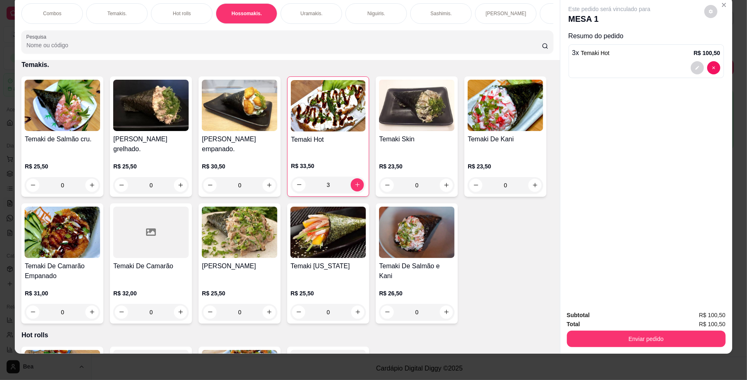
scroll to position [935, 0]
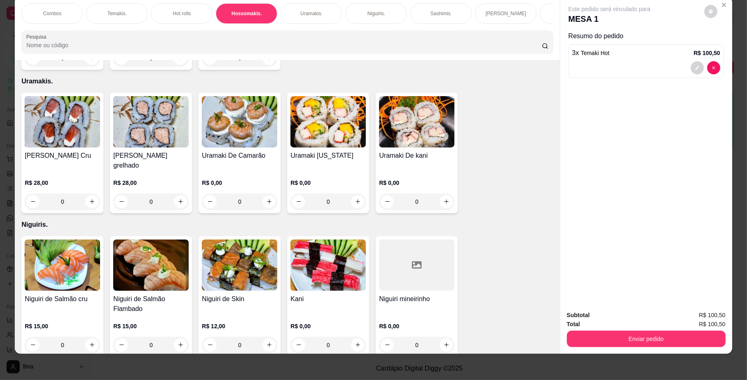
click at [87, 66] on div "0" at bounding box center [63, 58] width 76 height 16
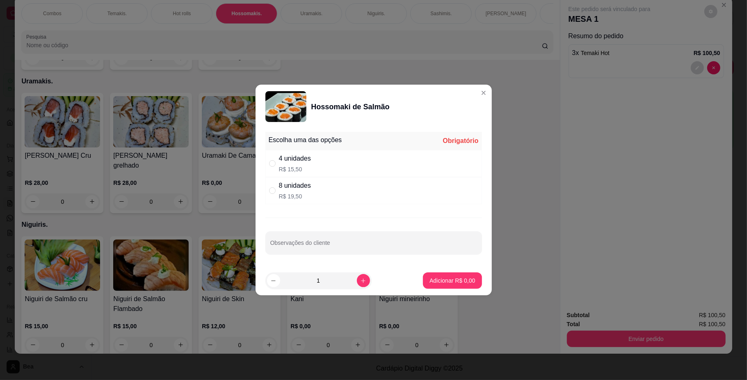
click at [306, 185] on div "8 unidades" at bounding box center [295, 186] width 32 height 10
radio input "true"
click at [357, 285] on button "increase-product-quantity" at bounding box center [363, 280] width 13 height 13
type input "2"
click at [437, 282] on p "Adicionar R$ 39,00" at bounding box center [451, 280] width 48 height 8
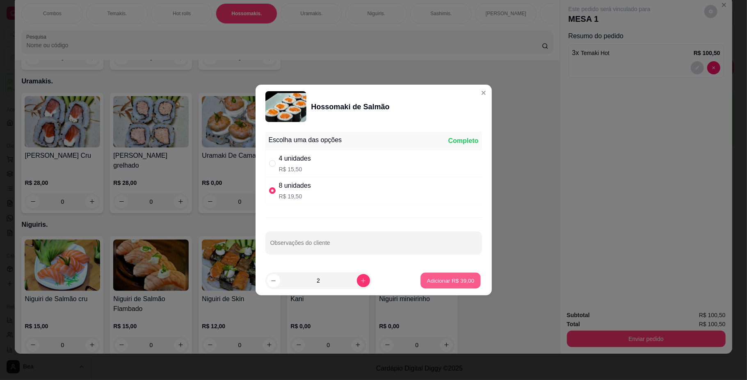
type input "2"
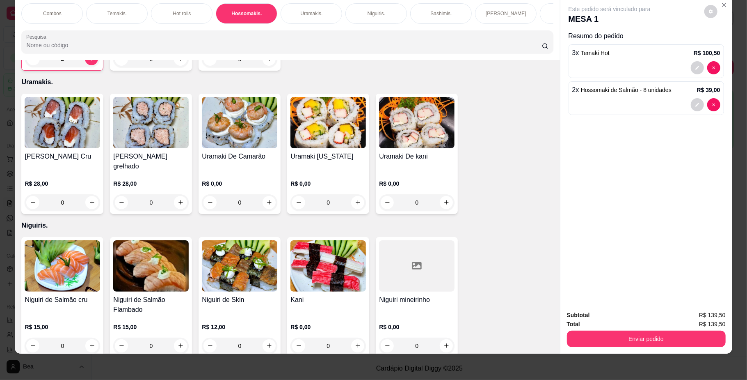
scroll to position [0, 133]
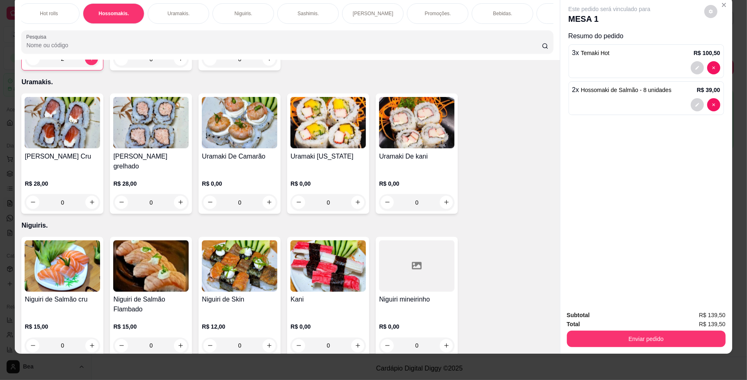
click at [350, 18] on div "[PERSON_NAME]" at bounding box center [373, 13] width 62 height 21
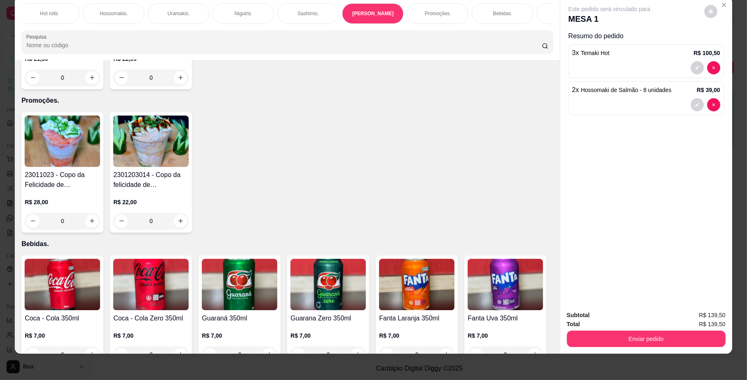
click at [89, 86] on div "0" at bounding box center [63, 77] width 76 height 16
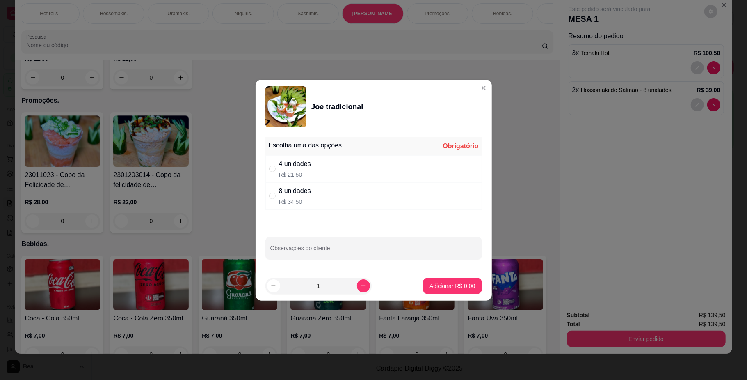
click at [317, 192] on div "8 unidades R$ 34,50" at bounding box center [374, 195] width 217 height 27
radio input "true"
click at [429, 289] on p "Adicionar R$ 34,50" at bounding box center [450, 286] width 49 height 8
type input "1"
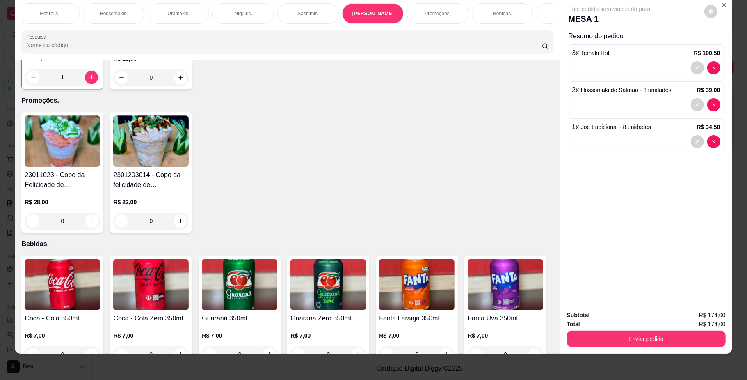
scroll to position [0, 214]
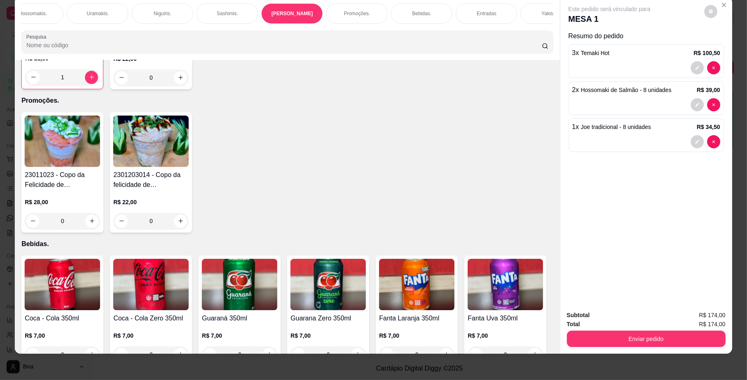
click at [397, 13] on div "Bebidas." at bounding box center [422, 13] width 62 height 21
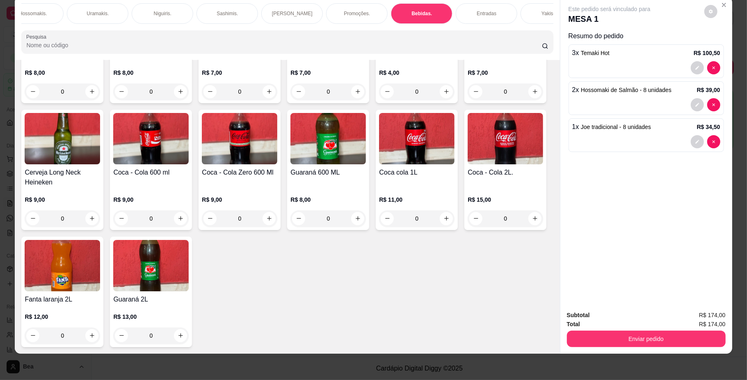
scroll to position [1963, 0]
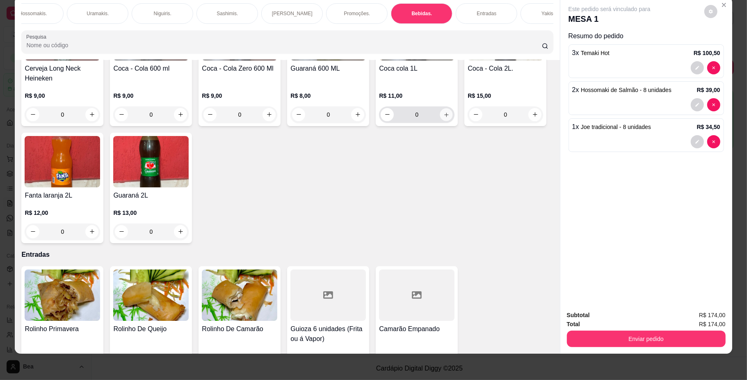
click at [444, 117] on icon "increase-product-quantity" at bounding box center [447, 114] width 6 height 6
type input "1"
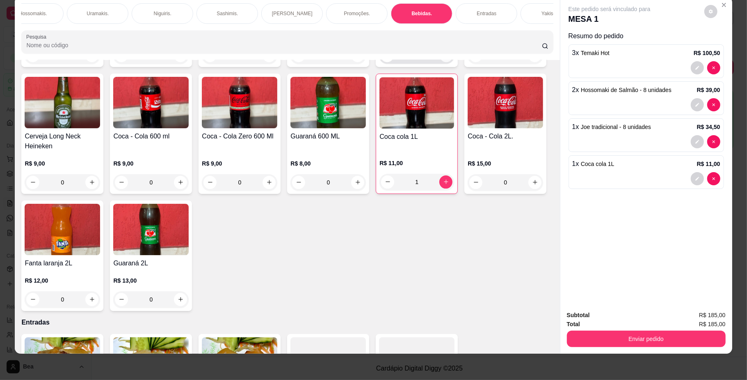
click at [444, 58] on icon "increase-product-quantity" at bounding box center [447, 55] width 6 height 6
type input "1"
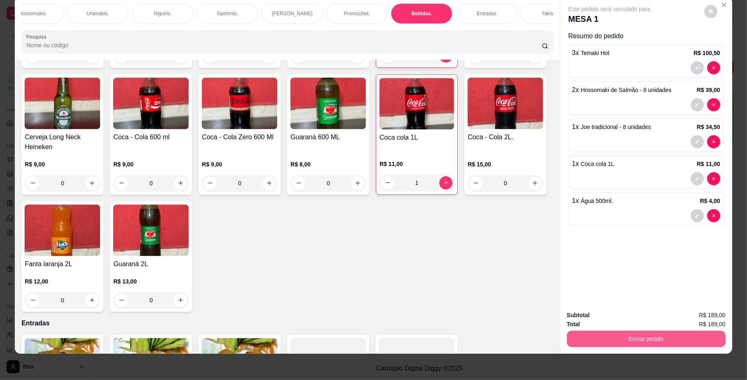
click at [613, 340] on button "Enviar pedido" at bounding box center [646, 338] width 159 height 16
click at [616, 322] on button "Não registrar e enviar pedido" at bounding box center [618, 319] width 85 height 16
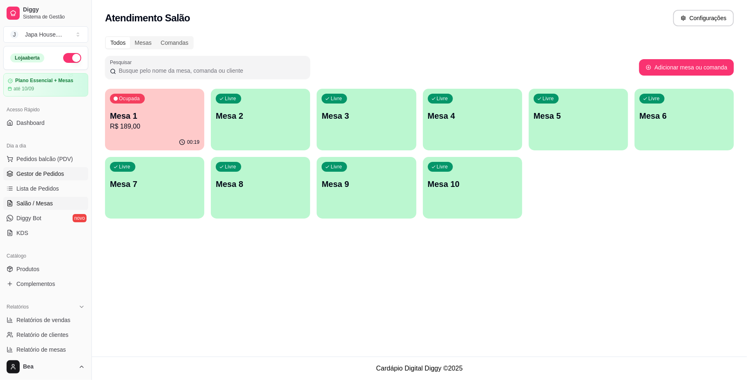
click at [71, 168] on link "Gestor de Pedidos" at bounding box center [45, 173] width 85 height 13
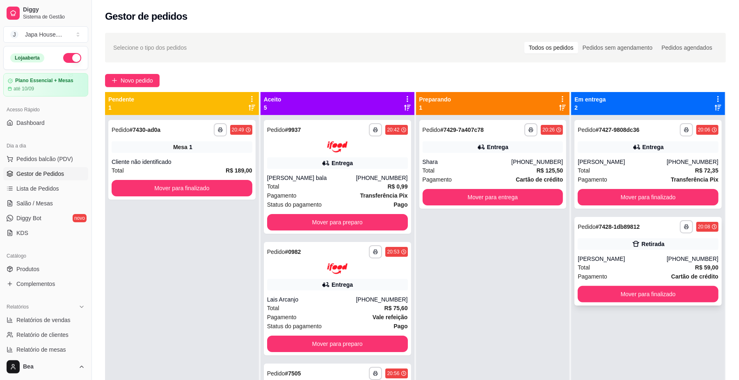
click at [676, 259] on div "[PHONE_NUMBER]" at bounding box center [693, 258] width 52 height 8
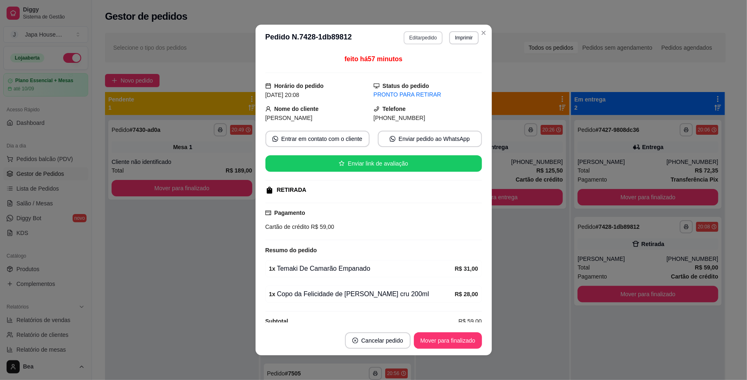
click at [417, 35] on button "Editar pedido" at bounding box center [423, 37] width 39 height 13
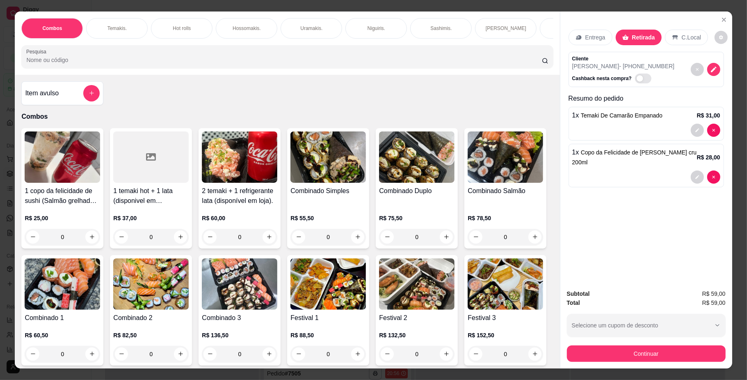
scroll to position [0, 465]
click at [167, 23] on div "Bebidas." at bounding box center [171, 28] width 62 height 21
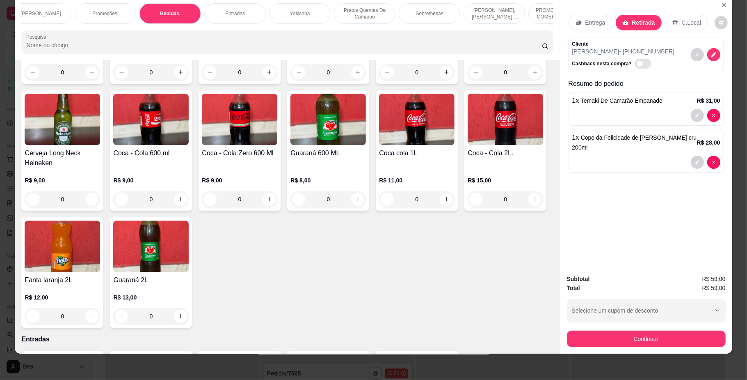
scroll to position [1942, 0]
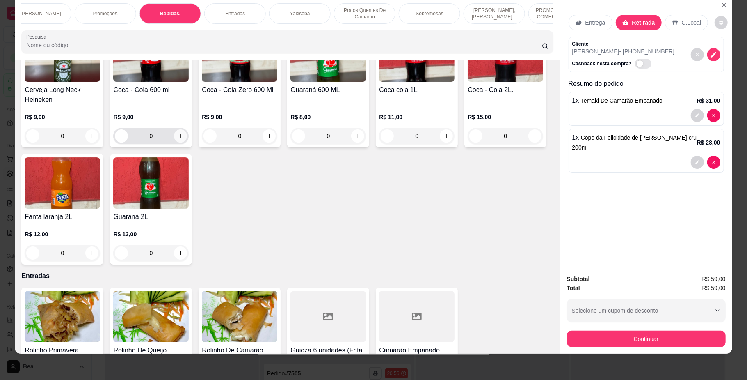
click at [184, 139] on icon "increase-product-quantity" at bounding box center [181, 136] width 6 height 6
type input "1"
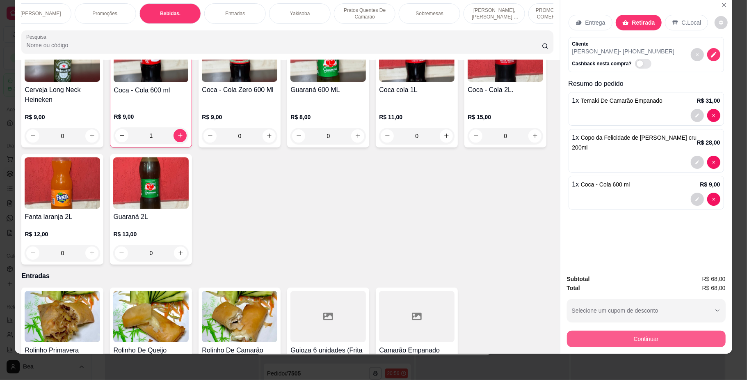
click at [618, 340] on button "Continuar" at bounding box center [646, 338] width 159 height 16
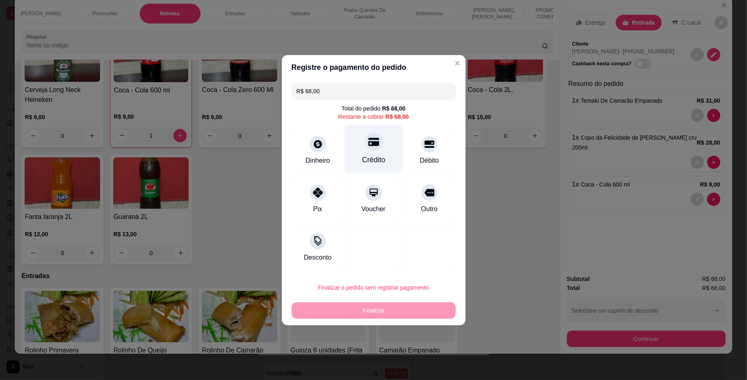
click at [363, 152] on div "Crédito" at bounding box center [374, 149] width 58 height 48
type input "R$ 0,00"
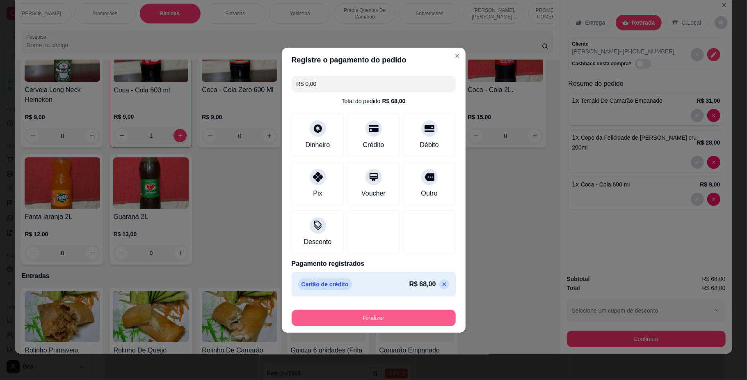
click at [358, 322] on button "Finalizar" at bounding box center [374, 317] width 164 height 16
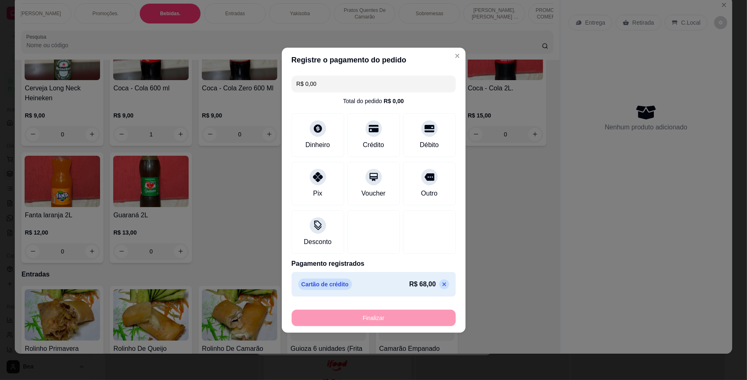
type input "0"
type input "-R$ 68,00"
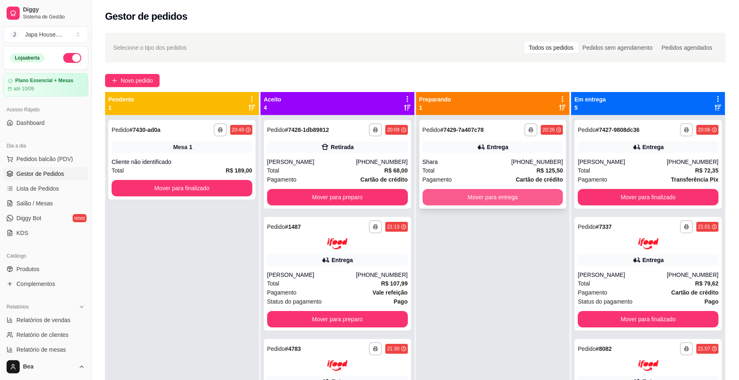
click at [521, 197] on button "Mover para entrega" at bounding box center [493, 197] width 141 height 16
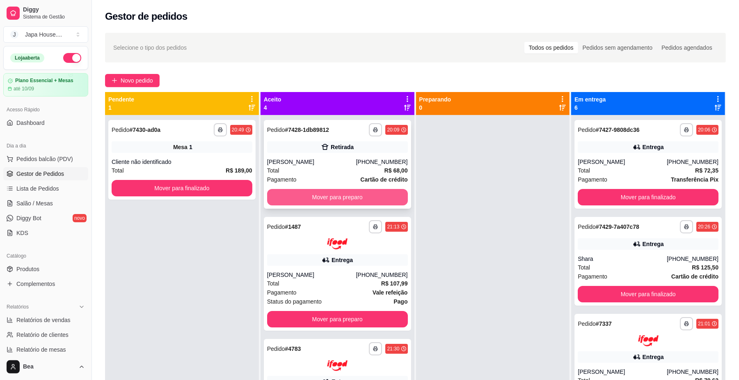
click at [384, 200] on button "Mover para preparo" at bounding box center [337, 197] width 141 height 16
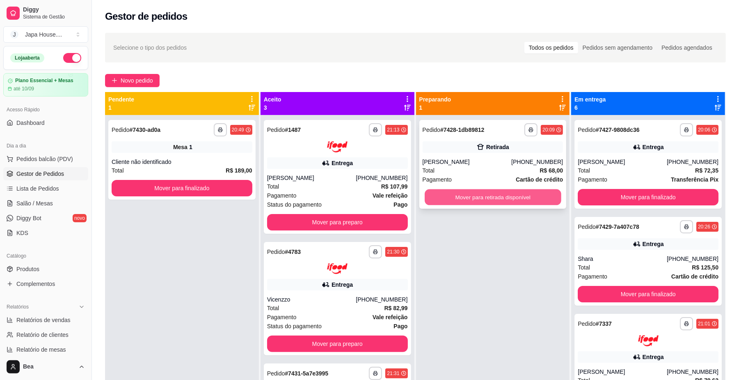
click at [485, 201] on button "Mover para retirada disponível" at bounding box center [493, 197] width 136 height 16
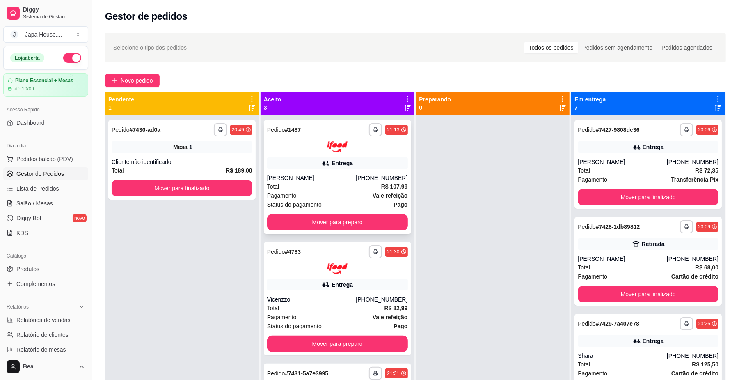
click at [381, 189] on strong "R$ 107,99" at bounding box center [394, 186] width 27 height 7
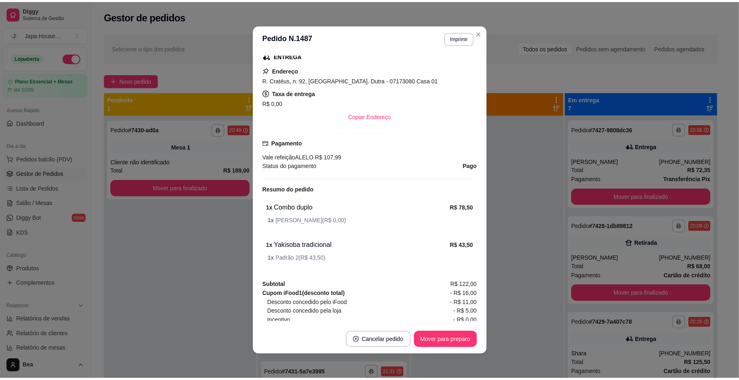
scroll to position [163, 0]
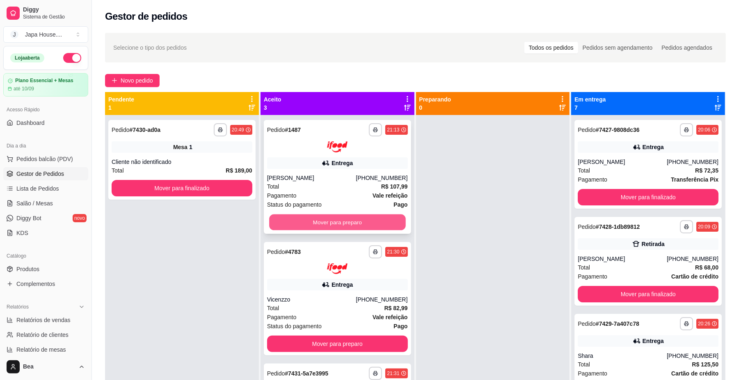
click at [392, 217] on button "Mover para preparo" at bounding box center [337, 222] width 136 height 16
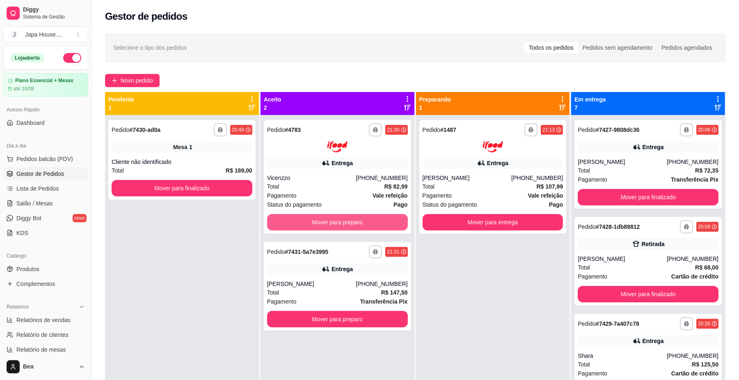
click at [392, 217] on button "Mover para preparo" at bounding box center [337, 222] width 141 height 16
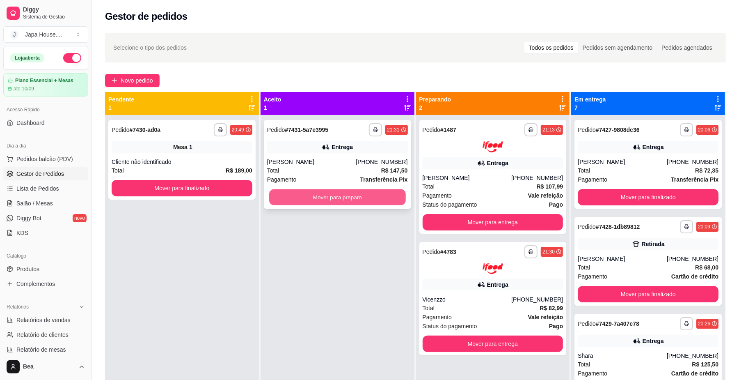
click at [398, 194] on button "Mover para preparo" at bounding box center [337, 197] width 136 height 16
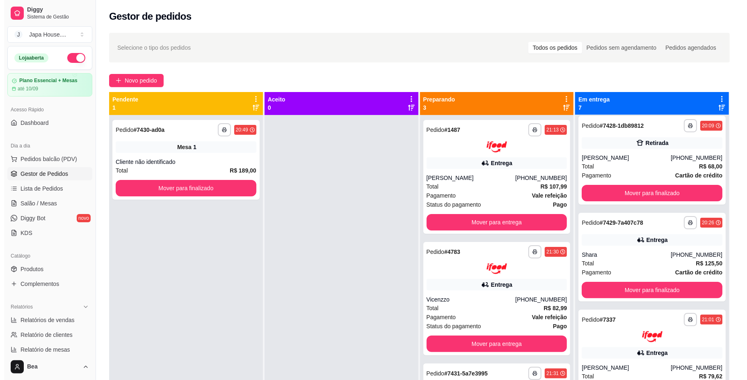
scroll to position [107, 0]
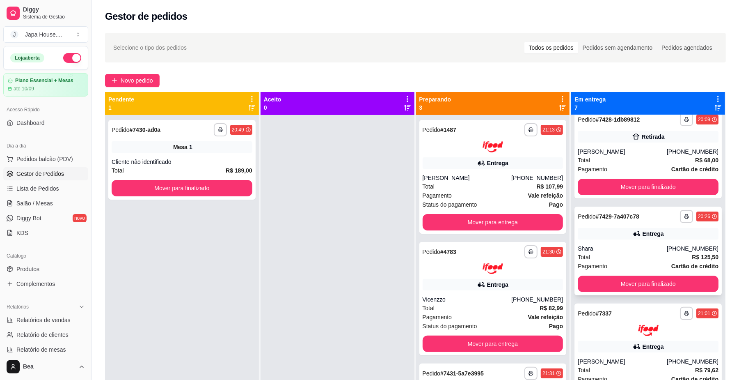
click at [650, 245] on div "Shara" at bounding box center [622, 248] width 89 height 8
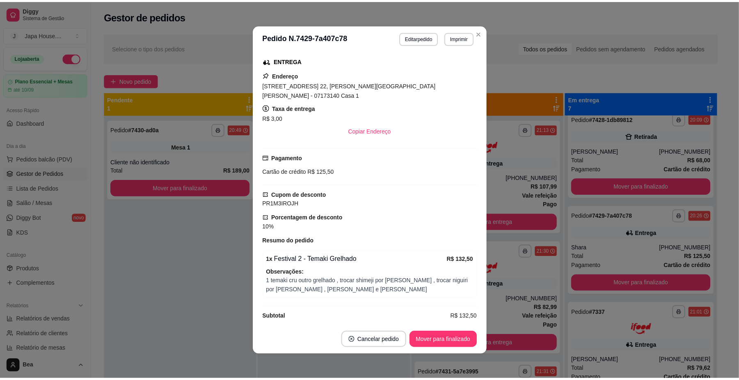
scroll to position [0, 0]
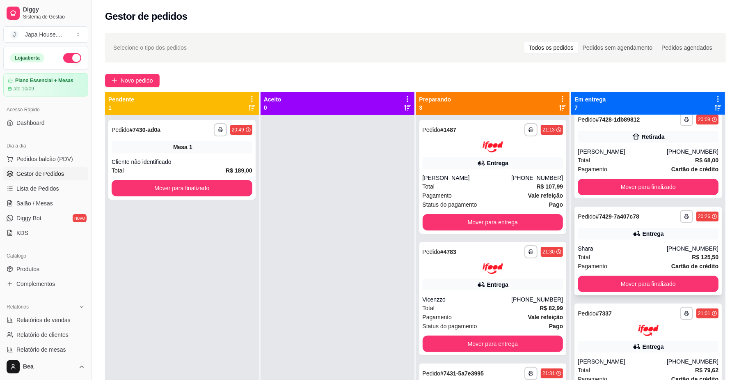
click at [695, 236] on div "Entrega" at bounding box center [648, 233] width 141 height 11
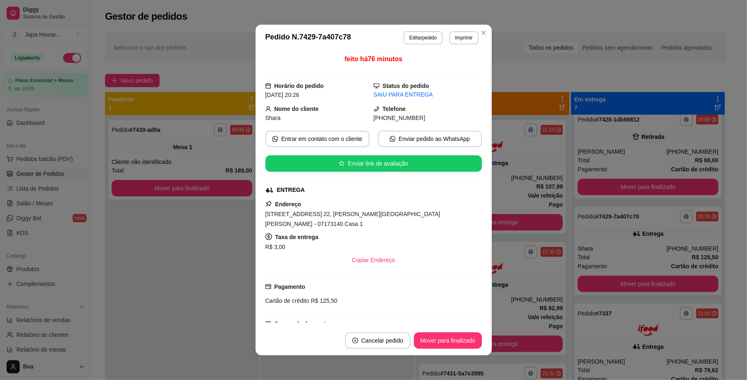
click at [458, 38] on button "Imprimir" at bounding box center [463, 37] width 29 height 13
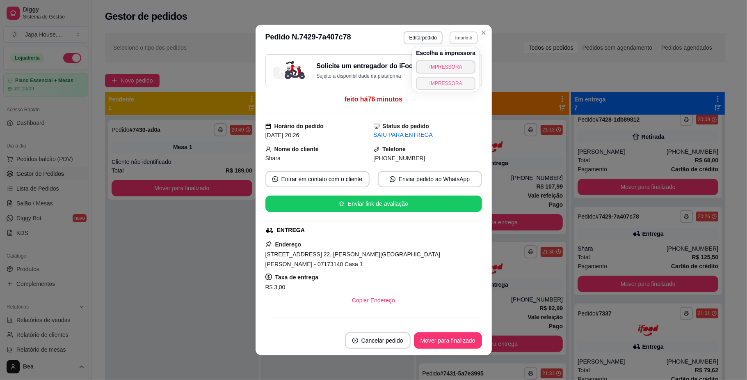
click at [445, 82] on button "IMPRESSORA" at bounding box center [446, 83] width 60 height 13
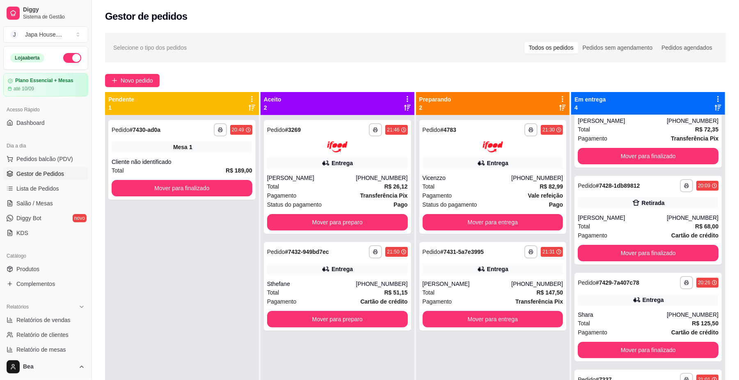
scroll to position [40, 0]
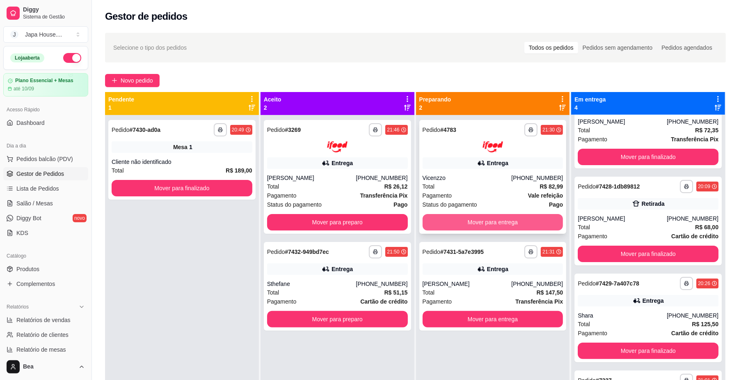
click at [463, 222] on button "Mover para entrega" at bounding box center [493, 222] width 141 height 16
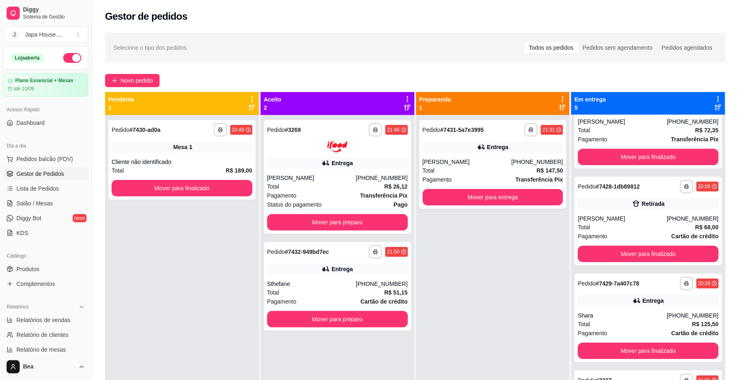
scroll to position [107, 0]
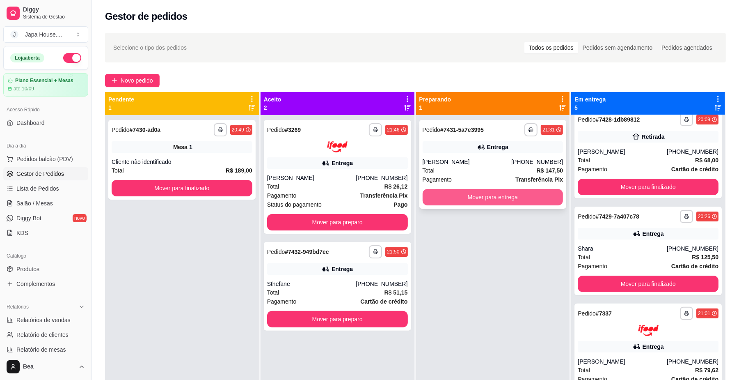
click at [468, 204] on button "Mover para entrega" at bounding box center [493, 197] width 141 height 16
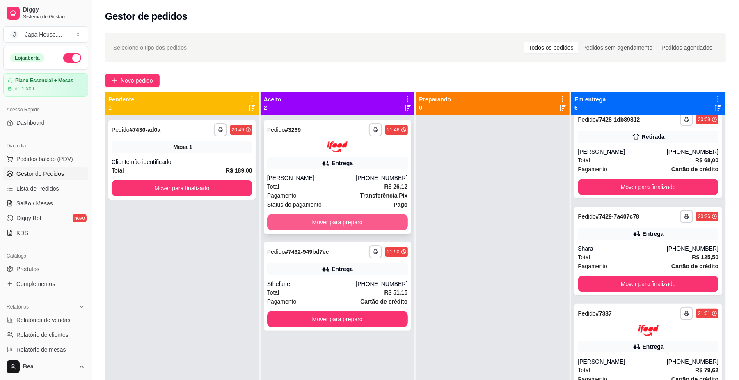
click at [358, 218] on button "Mover para preparo" at bounding box center [337, 222] width 141 height 16
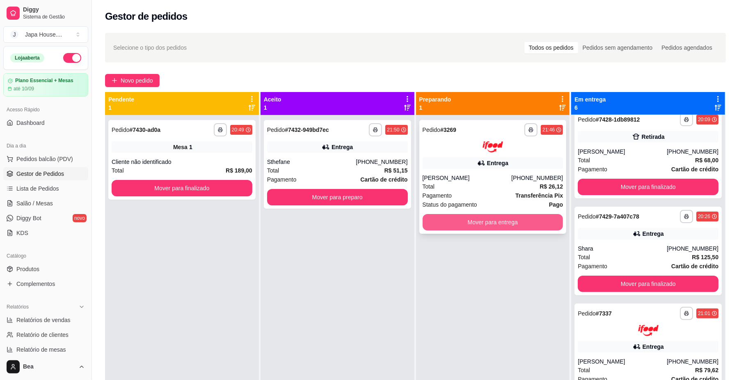
click at [456, 222] on button "Mover para entrega" at bounding box center [493, 222] width 141 height 16
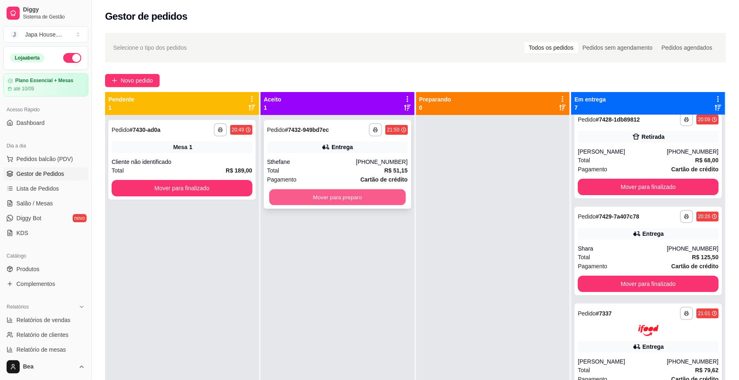
click at [376, 194] on button "Mover para preparo" at bounding box center [337, 197] width 136 height 16
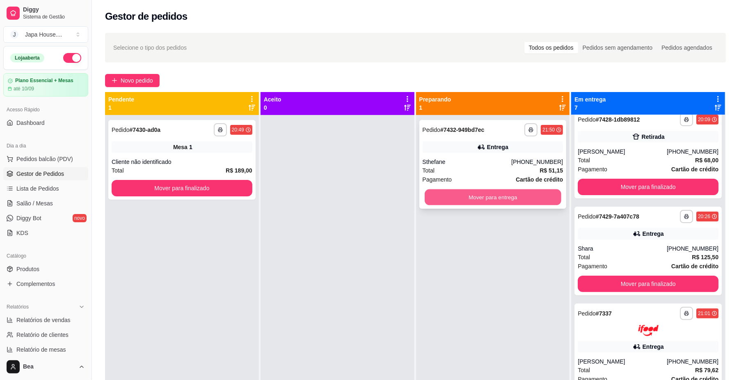
click at [456, 199] on button "Mover para entrega" at bounding box center [493, 197] width 136 height 16
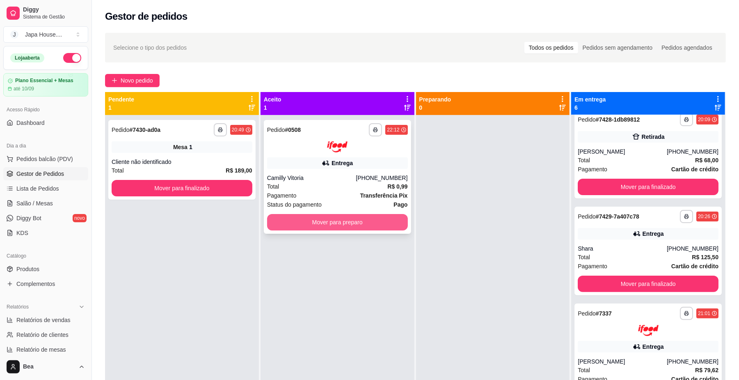
click at [376, 224] on button "Mover para preparo" at bounding box center [337, 222] width 141 height 16
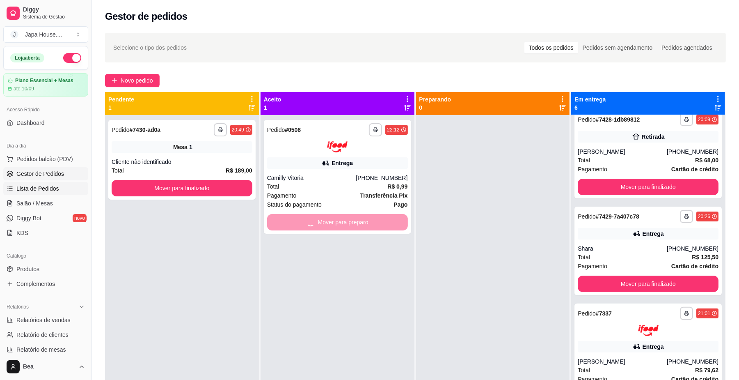
click at [46, 188] on span "Lista de Pedidos" at bounding box center [37, 188] width 43 height 8
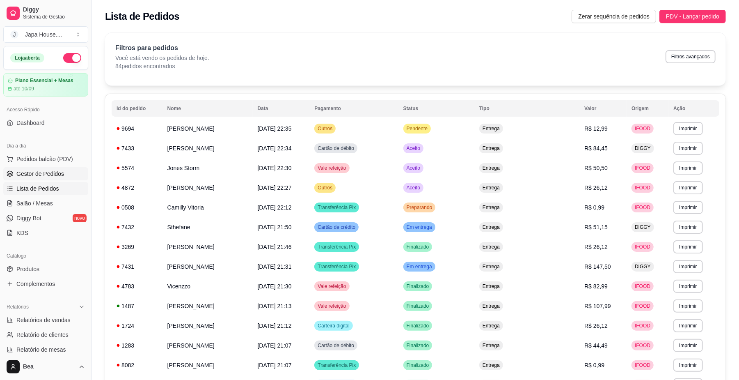
click at [35, 169] on link "Gestor de Pedidos" at bounding box center [45, 173] width 85 height 13
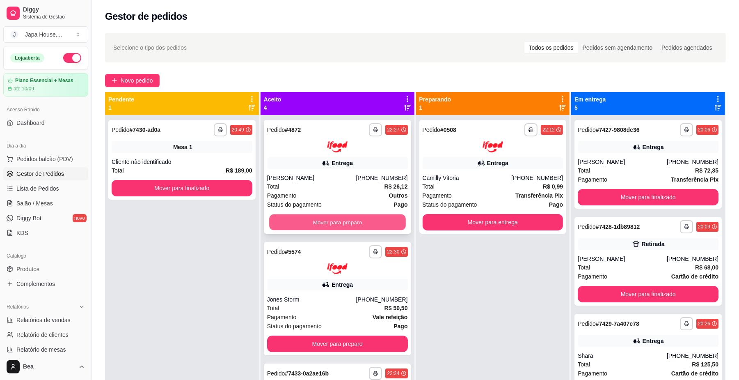
click at [355, 224] on button "Mover para preparo" at bounding box center [337, 222] width 136 height 16
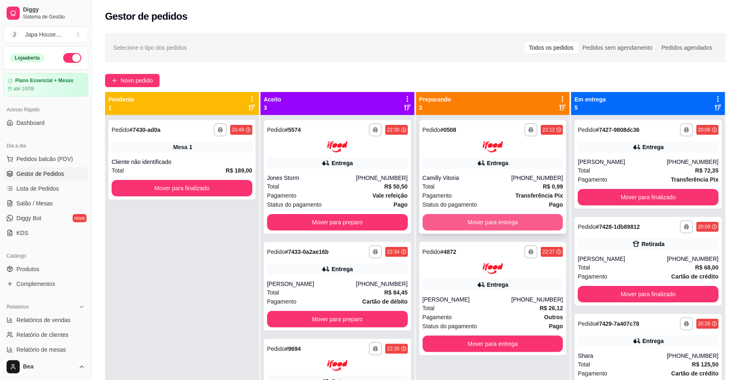
click at [468, 225] on button "Mover para entrega" at bounding box center [493, 222] width 141 height 16
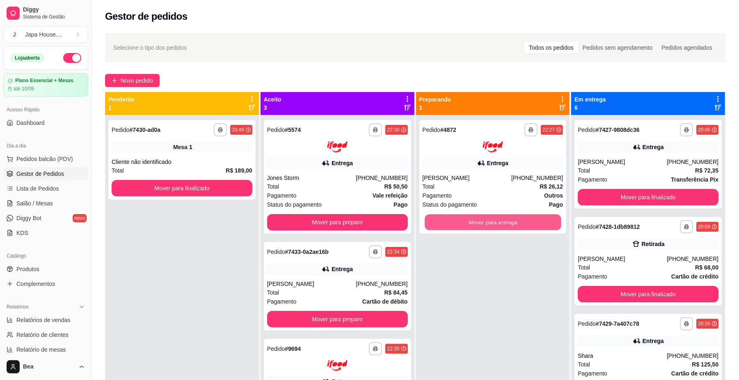
click at [452, 224] on button "Mover para entrega" at bounding box center [493, 222] width 136 height 16
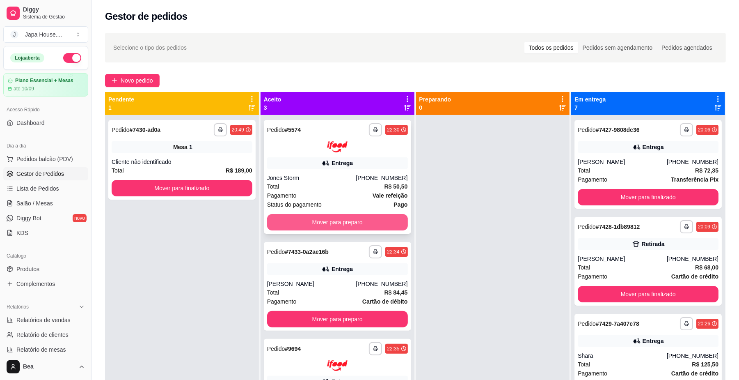
click at [378, 224] on button "Mover para preparo" at bounding box center [337, 222] width 141 height 16
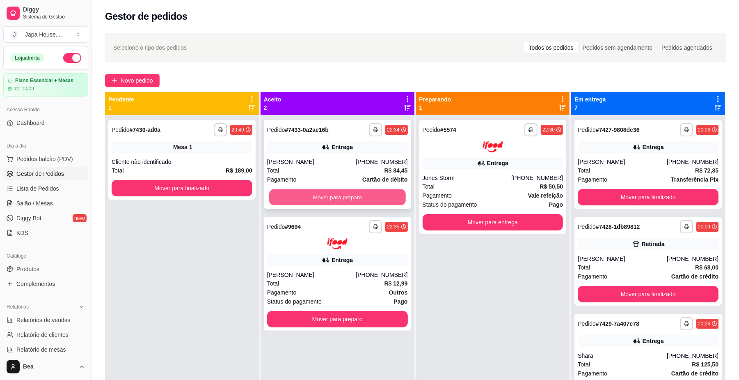
click at [382, 195] on button "Mover para preparo" at bounding box center [337, 197] width 136 height 16
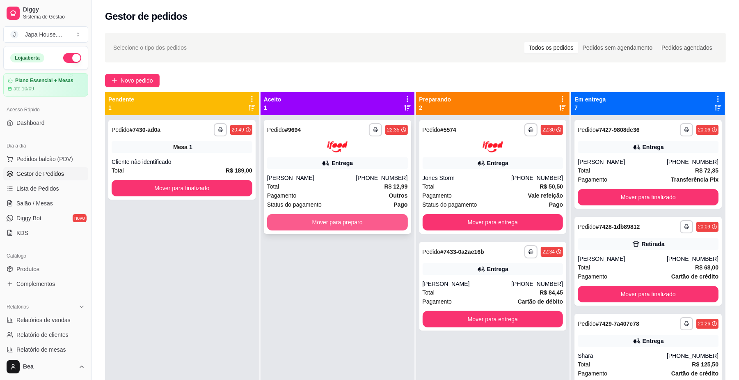
click at [382, 227] on button "Mover para preparo" at bounding box center [337, 222] width 141 height 16
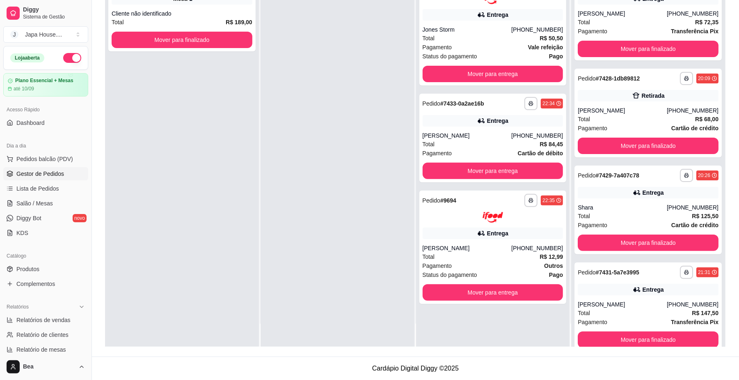
scroll to position [47, 0]
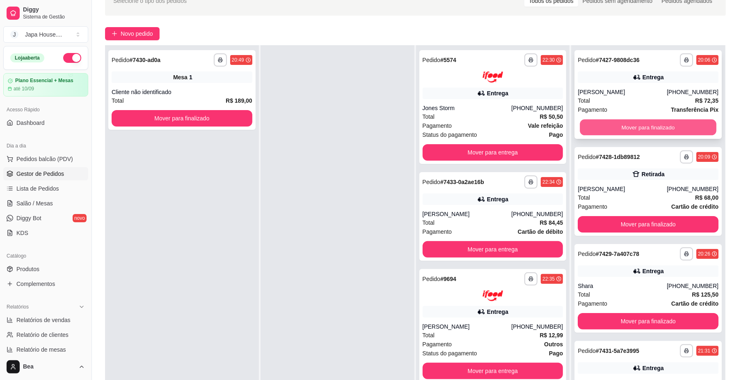
click at [651, 126] on button "Mover para finalizado" at bounding box center [648, 127] width 136 height 16
click at [651, 126] on button "Mover para finalizado" at bounding box center [648, 127] width 141 height 16
click at [651, 126] on button "Mover para finalizado" at bounding box center [648, 127] width 136 height 16
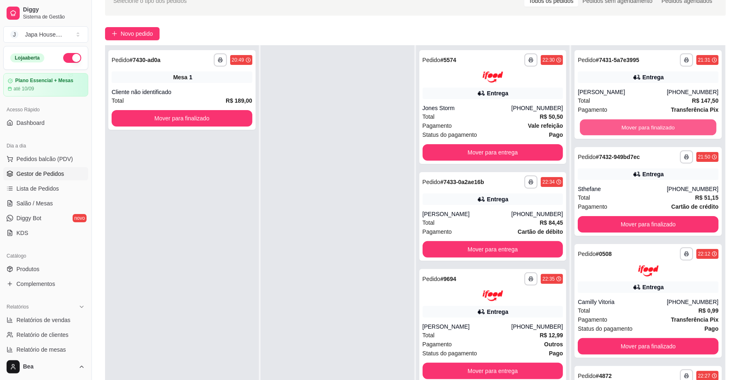
click at [651, 126] on button "Mover para finalizado" at bounding box center [648, 127] width 136 height 16
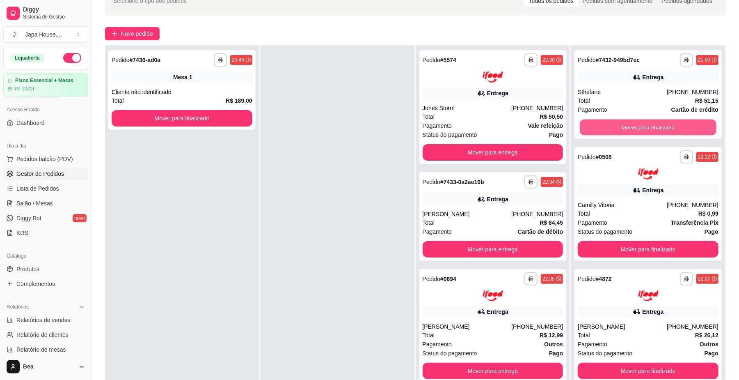
click at [651, 126] on button "Mover para finalizado" at bounding box center [648, 127] width 136 height 16
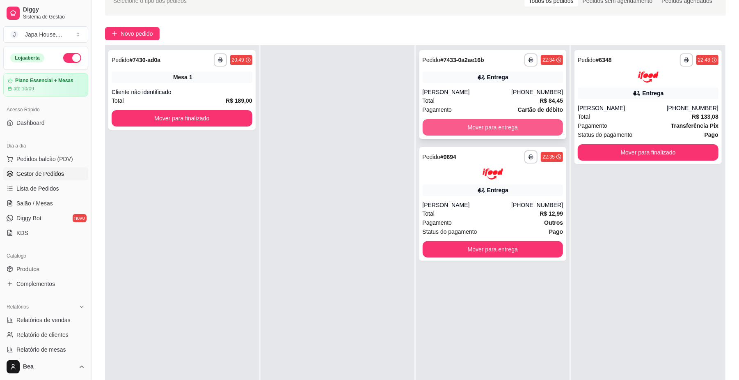
click at [516, 134] on button "Mover para entrega" at bounding box center [493, 127] width 141 height 16
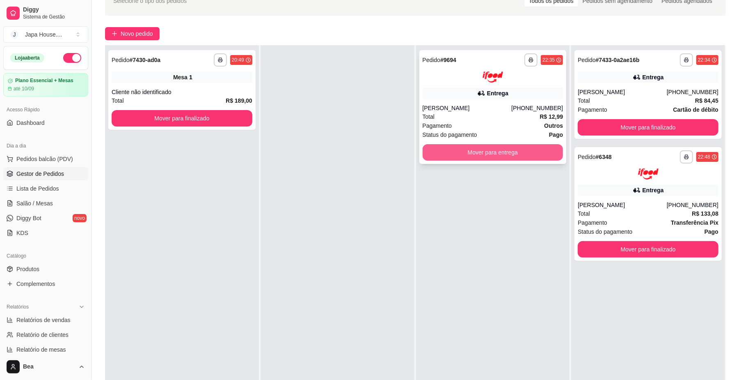
click at [520, 154] on button "Mover para entrega" at bounding box center [493, 152] width 141 height 16
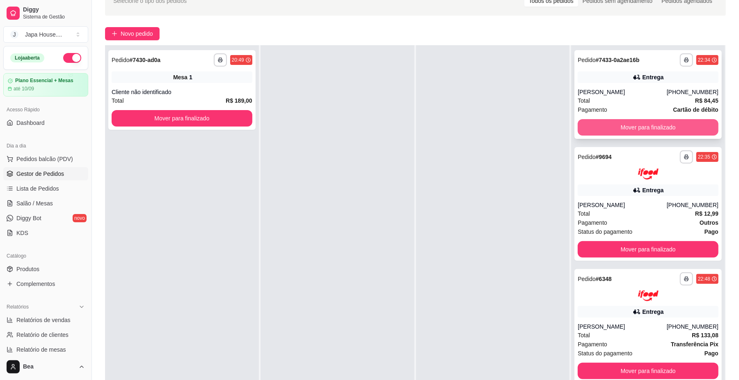
click at [687, 126] on button "Mover para finalizado" at bounding box center [648, 127] width 141 height 16
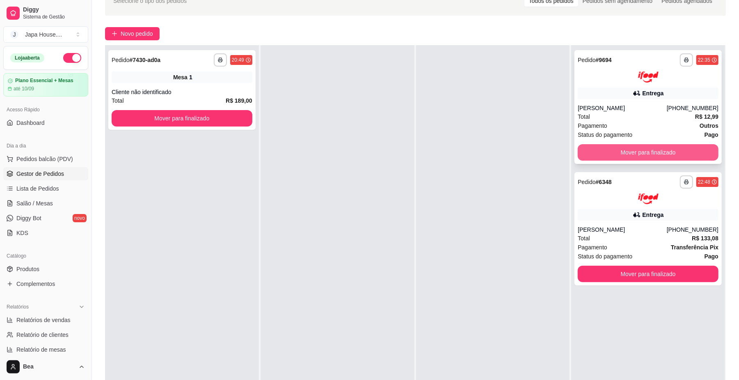
click at [682, 147] on button "Mover para finalizado" at bounding box center [648, 152] width 141 height 16
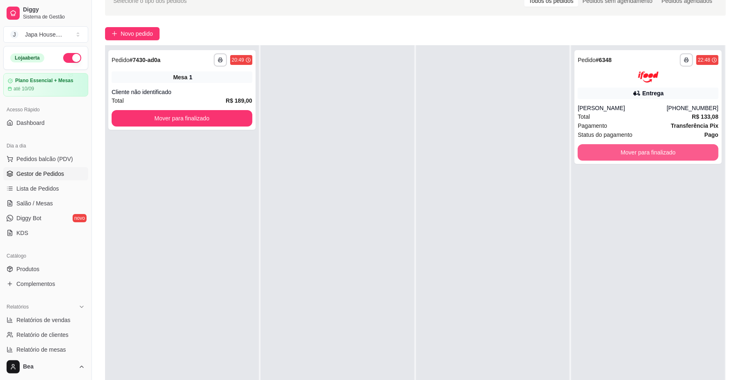
click at [682, 147] on button "Mover para finalizado" at bounding box center [648, 152] width 141 height 16
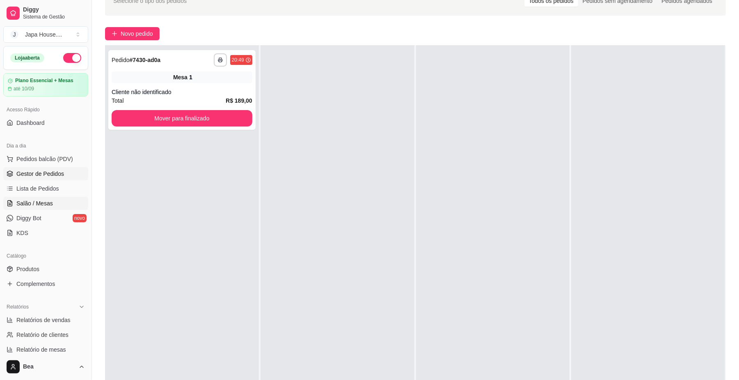
click at [57, 204] on link "Salão / Mesas" at bounding box center [45, 203] width 85 height 13
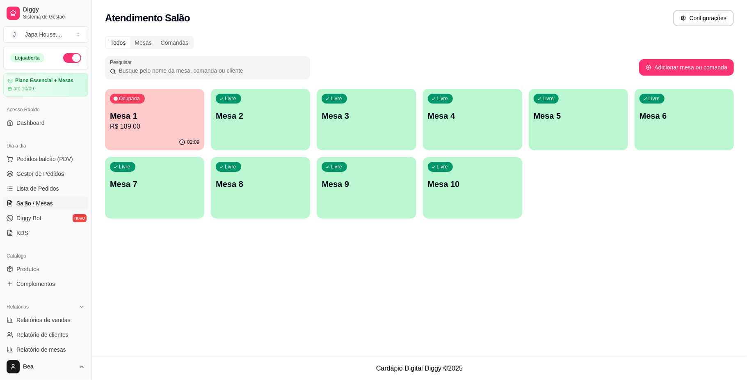
click at [176, 110] on p "Mesa 1" at bounding box center [154, 115] width 89 height 11
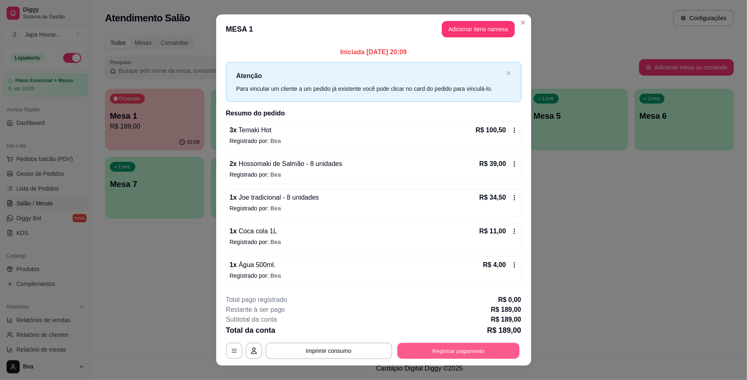
click at [457, 349] on button "Registrar pagamento" at bounding box center [458, 351] width 122 height 16
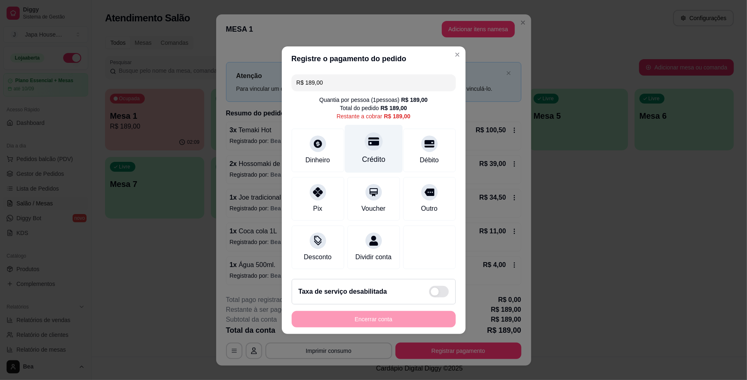
click at [383, 131] on div "Crédito" at bounding box center [374, 148] width 58 height 48
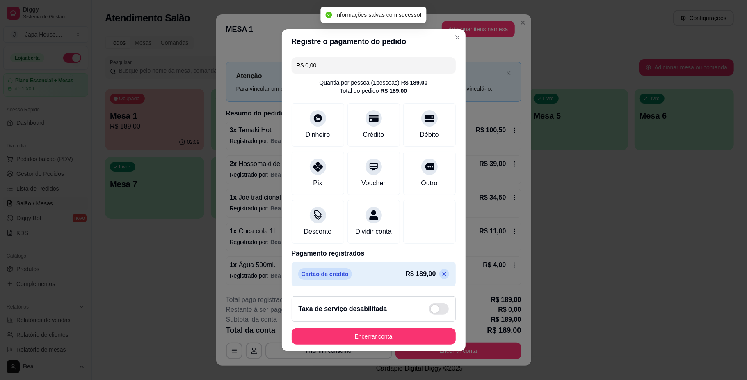
type input "R$ 0,00"
click at [406, 337] on button "Encerrar conta" at bounding box center [374, 336] width 164 height 16
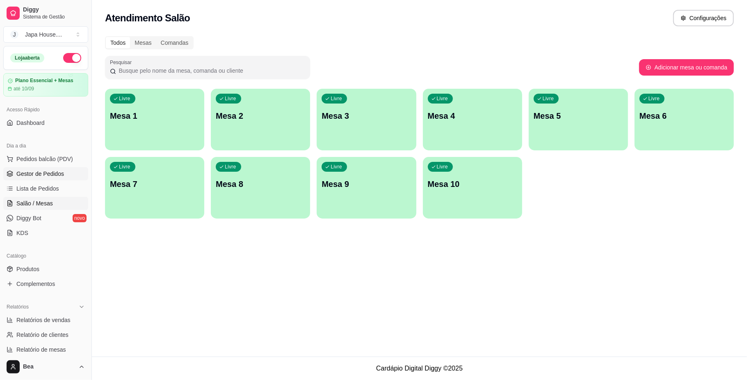
click at [39, 174] on span "Gestor de Pedidos" at bounding box center [40, 174] width 48 height 8
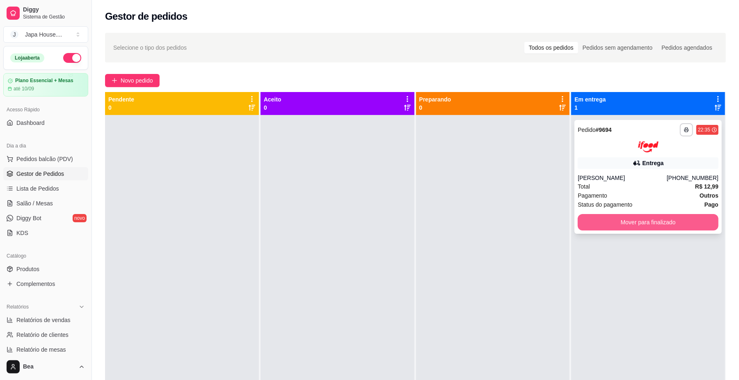
click at [688, 220] on button "Mover para finalizado" at bounding box center [648, 222] width 141 height 16
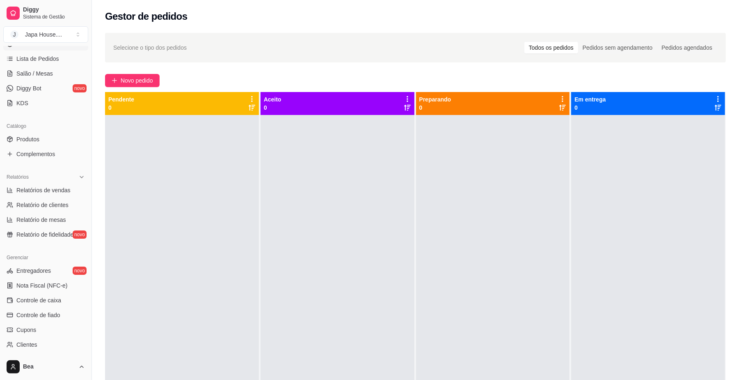
scroll to position [197, 0]
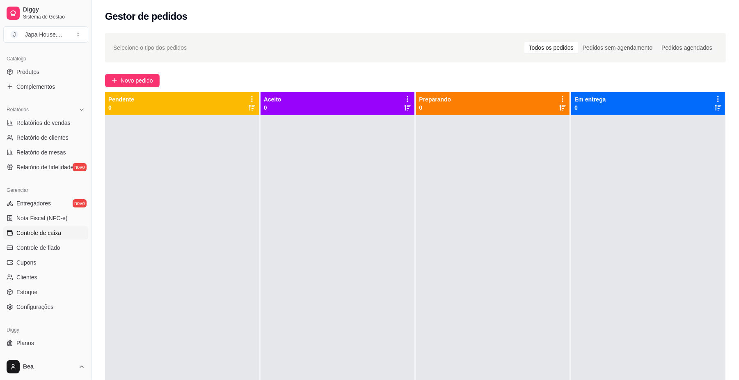
click at [60, 234] on span "Controle de caixa" at bounding box center [38, 233] width 45 height 8
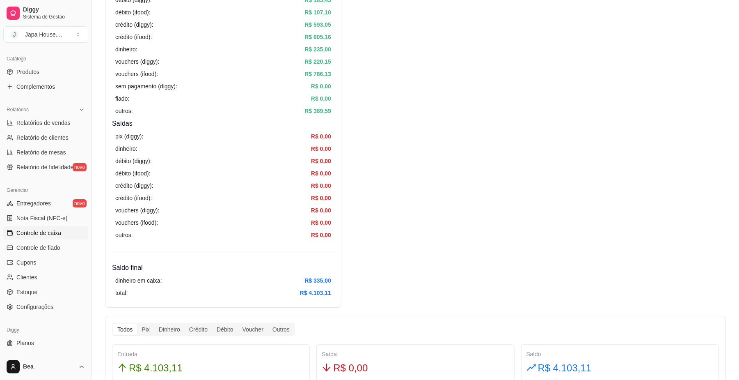
scroll to position [197, 0]
